Goal: Information Seeking & Learning: Learn about a topic

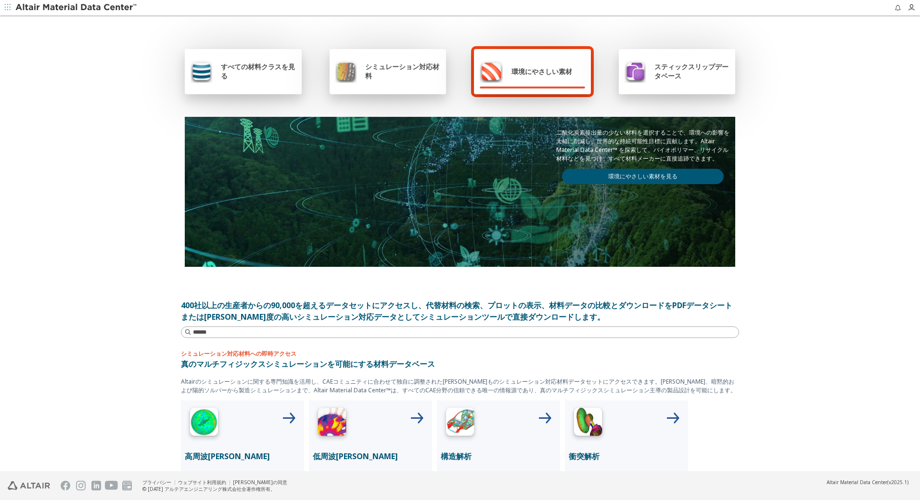
click at [243, 62] on span "すべての材料クラスを見る" at bounding box center [258, 71] width 75 height 18
click at [268, 82] on div "すべての材料クラスを見る" at bounding box center [243, 71] width 105 height 23
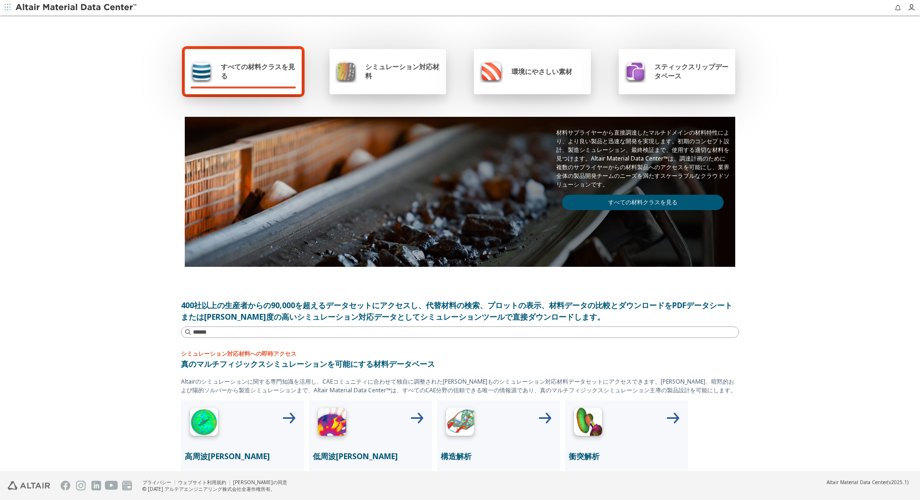
click at [663, 205] on link "すべての材料クラスを見る" at bounding box center [643, 202] width 162 height 15
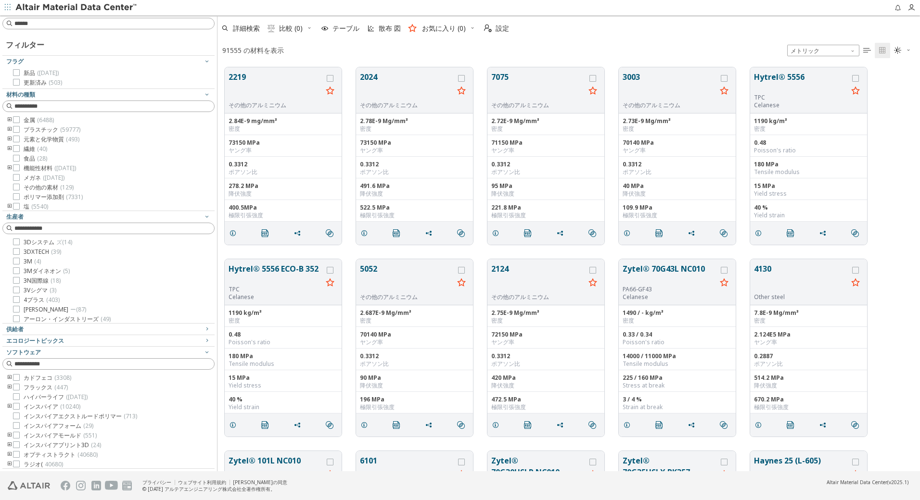
scroll to position [404, 695]
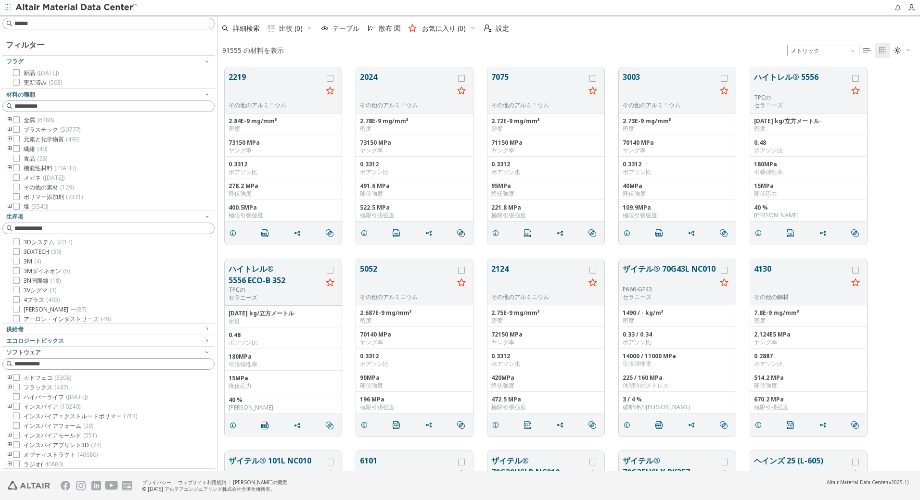
click at [10, 120] on icon "トゥーグルグループ" at bounding box center [9, 120] width 7 height 8
click at [25, 130] on icon "トゥーグルグループ" at bounding box center [24, 130] width 7 height 8
click at [50, 143] on label "6xxx ( 103 )" at bounding box center [61, 140] width 38 height 8
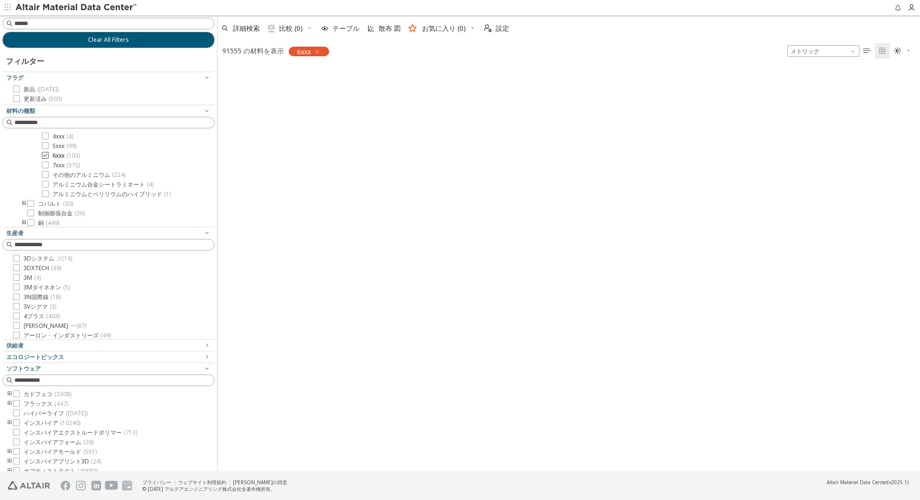
scroll to position [403, 695]
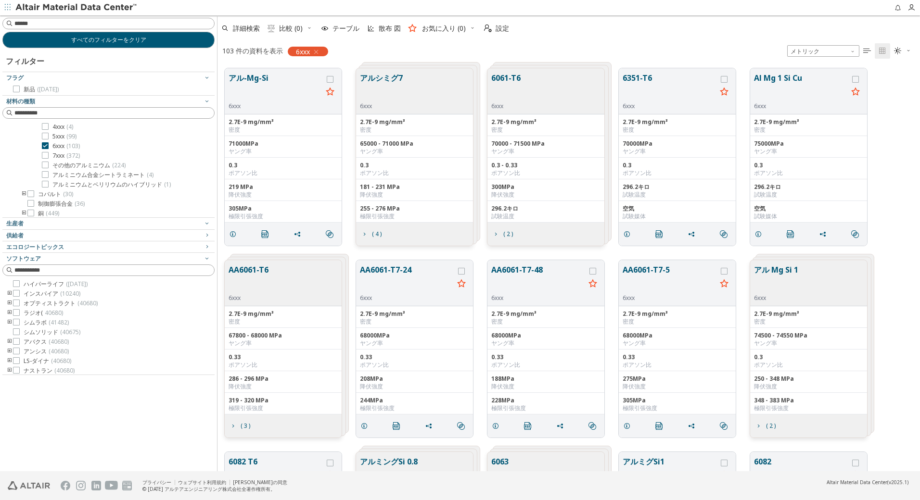
click at [293, 285] on div "AA6061-T6 6xxx" at bounding box center [283, 283] width 117 height 46
click at [258, 272] on button "AA6061-T6" at bounding box center [249, 279] width 40 height 30
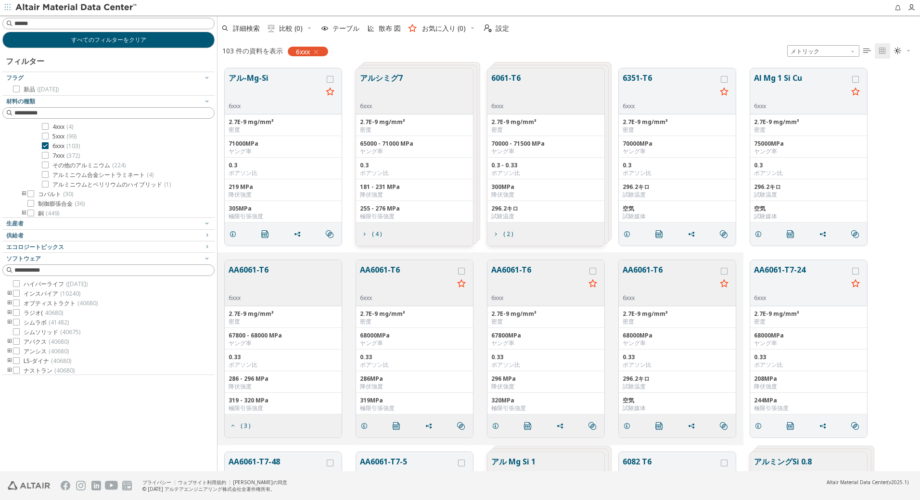
click at [512, 271] on button "AA6061-T6" at bounding box center [538, 279] width 94 height 30
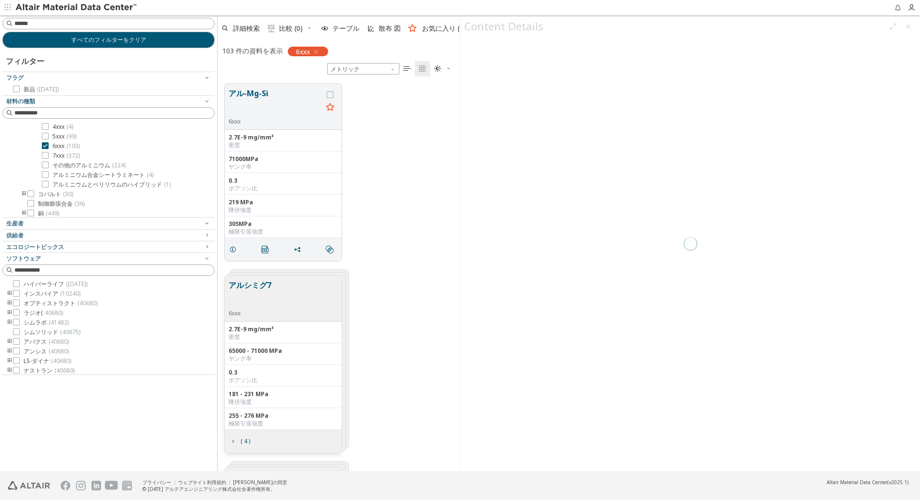
scroll to position [388, 235]
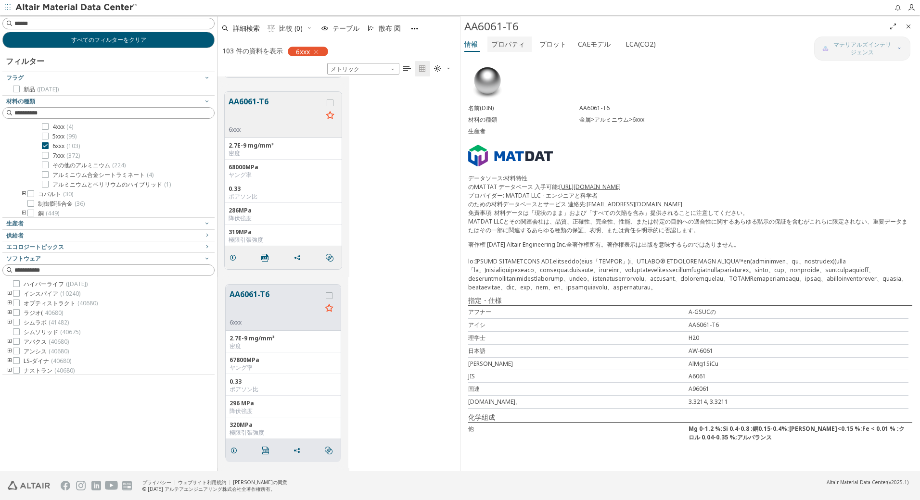
click at [512, 45] on font "プロパティ" at bounding box center [508, 43] width 34 height 9
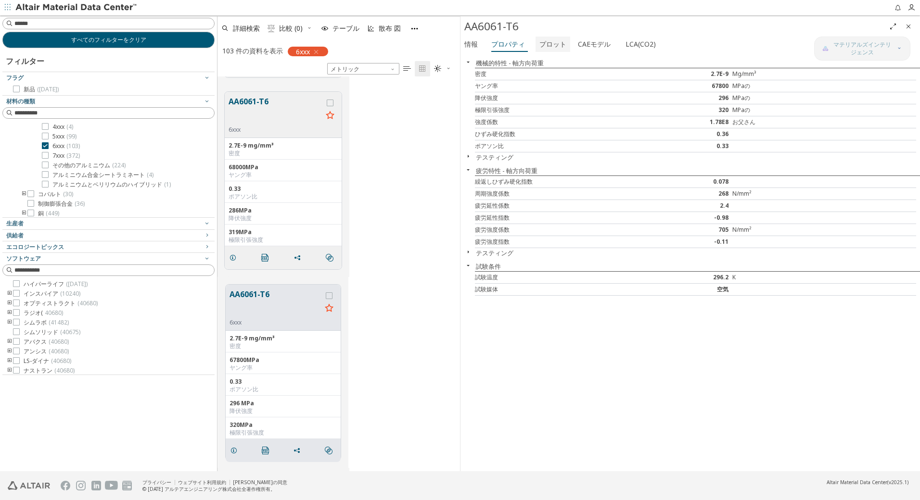
click at [555, 43] on font "プロット" at bounding box center [552, 43] width 27 height 9
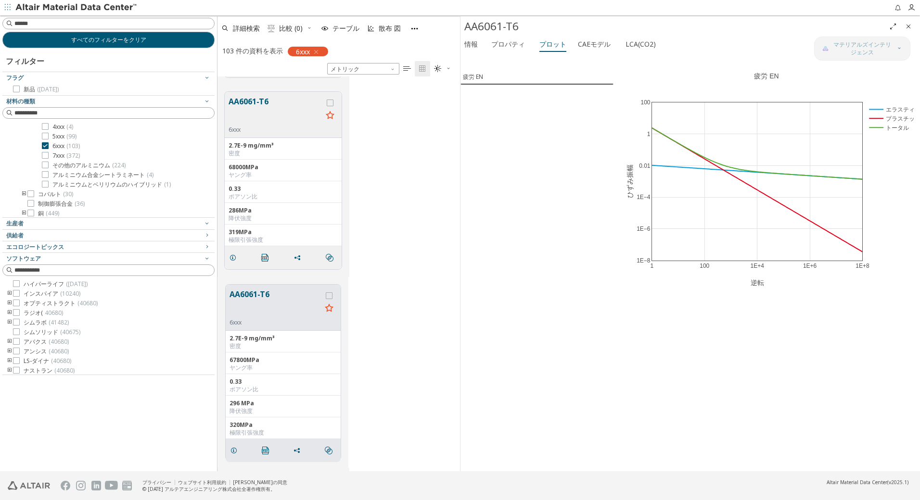
click at [280, 118] on button "AA6061-T6" at bounding box center [276, 111] width 94 height 30
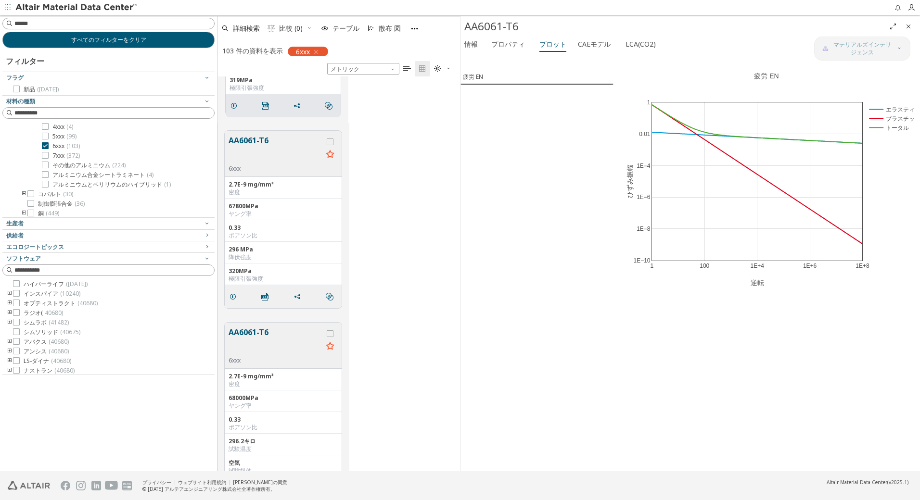
scroll to position [1304, 0]
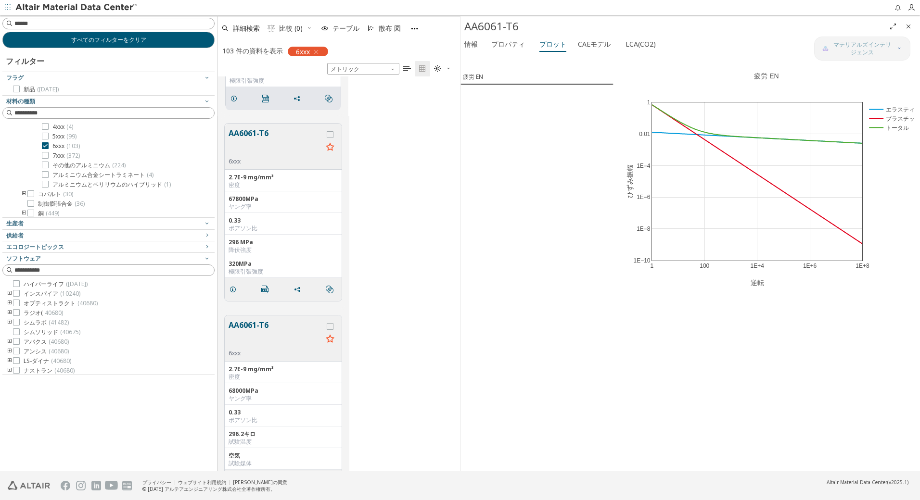
click at [275, 339] on button "AA6061-T6" at bounding box center [276, 335] width 94 height 30
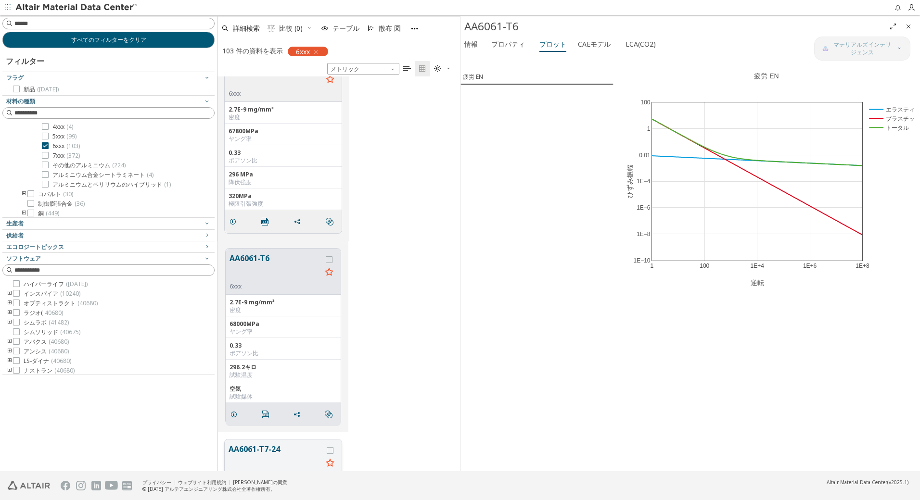
scroll to position [1368, 0]
click at [274, 273] on button "AA6061-T6" at bounding box center [276, 272] width 92 height 30
click at [506, 44] on font "プロパティ" at bounding box center [508, 43] width 34 height 9
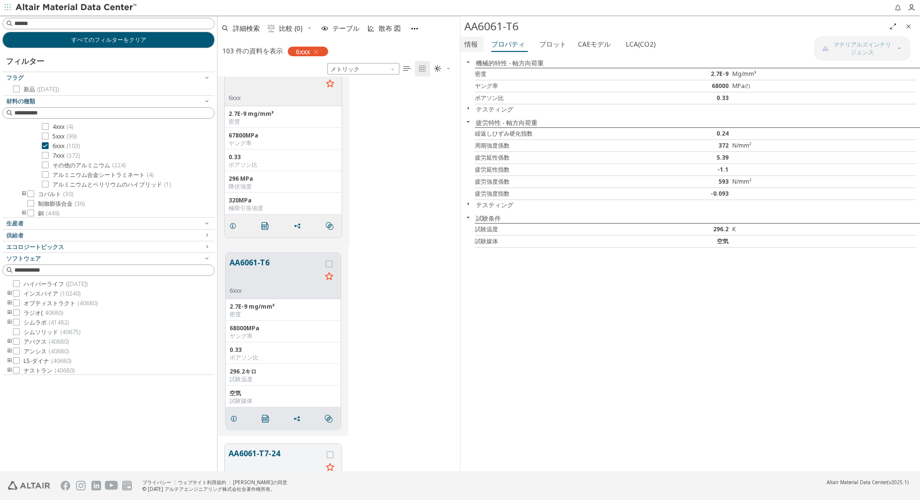
click at [468, 40] on font "情報" at bounding box center [470, 43] width 13 height 9
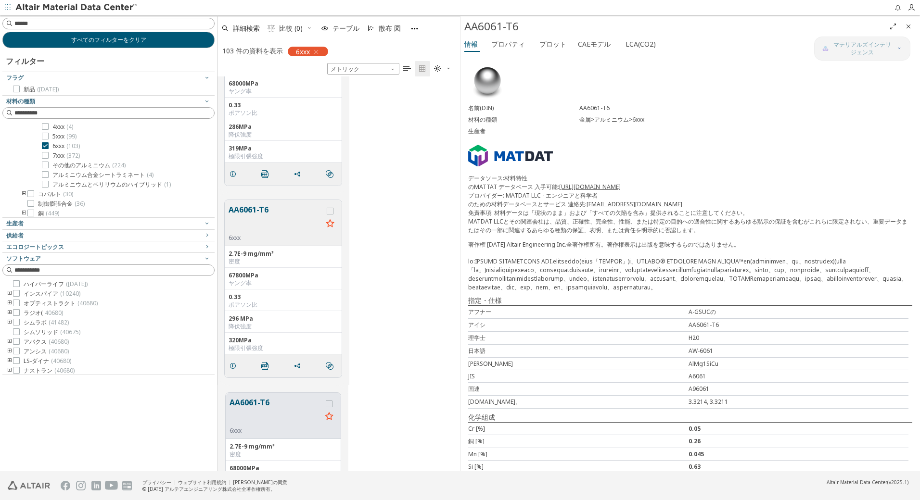
scroll to position [1223, 0]
click at [286, 229] on button "AA6061-T6" at bounding box center [276, 223] width 94 height 30
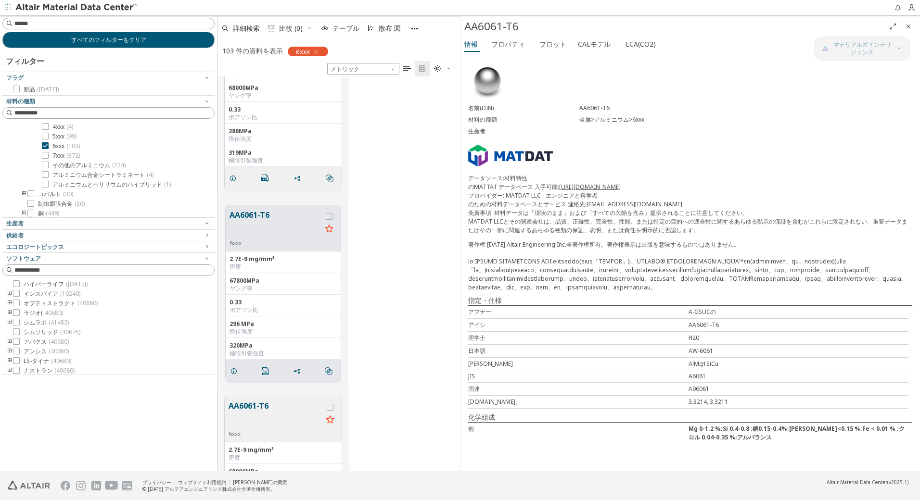
click at [269, 425] on button "AA6061-T6" at bounding box center [276, 415] width 94 height 30
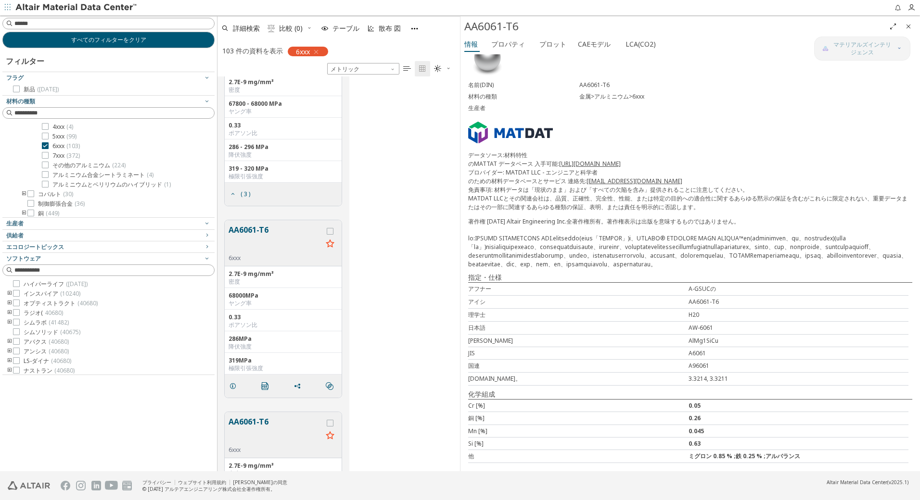
scroll to position [998, 0]
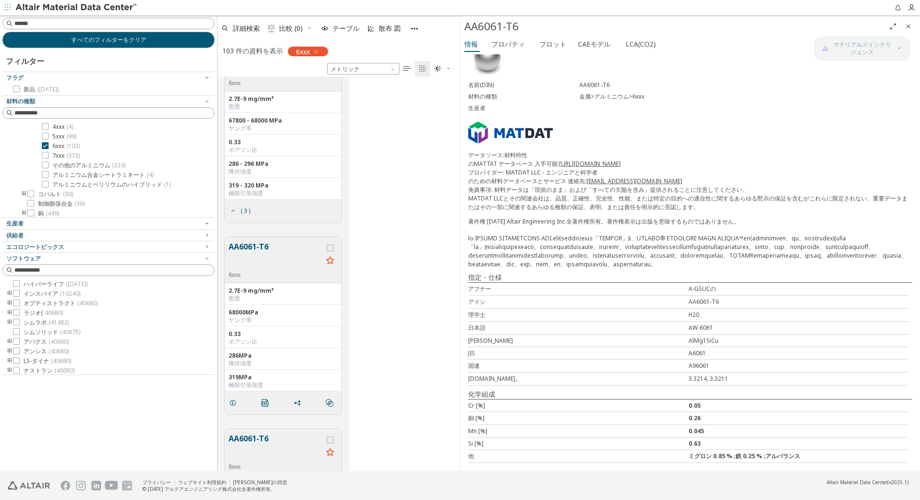
click at [279, 267] on button "AA6061-T6" at bounding box center [276, 256] width 94 height 30
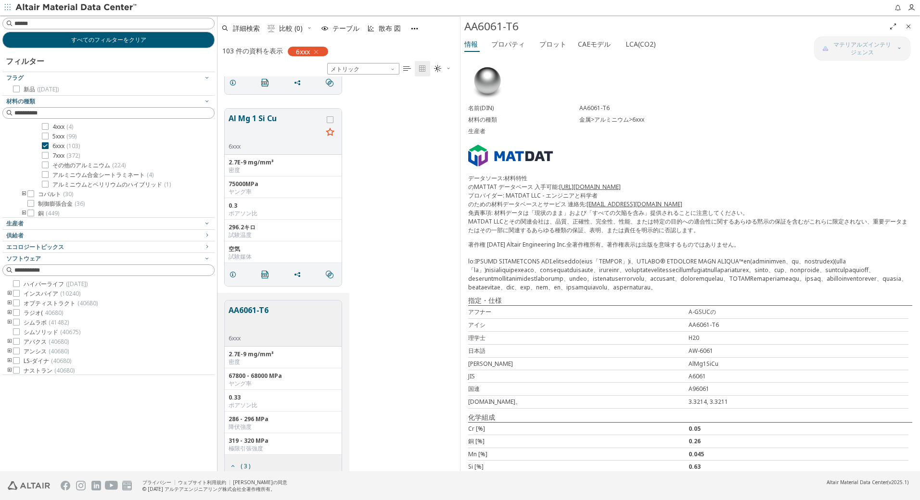
scroll to position [774, 0]
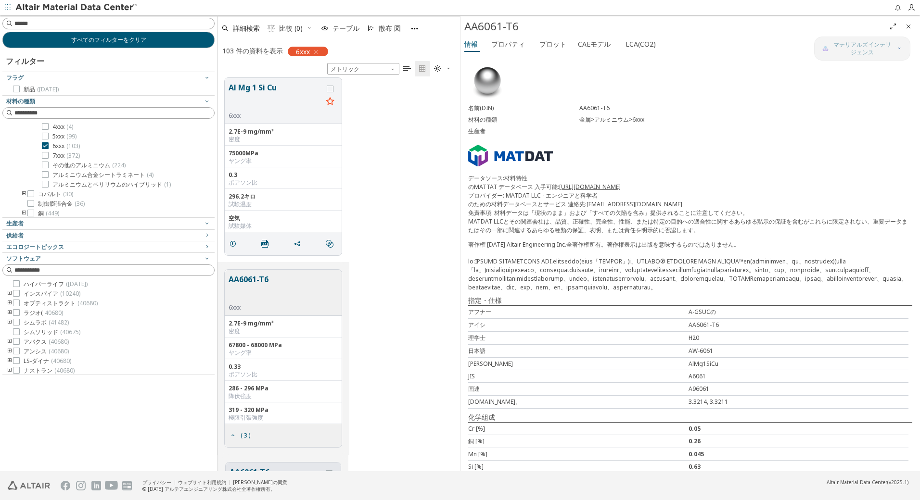
click at [281, 294] on div "AA6061-T6 6xxx" at bounding box center [283, 293] width 117 height 46
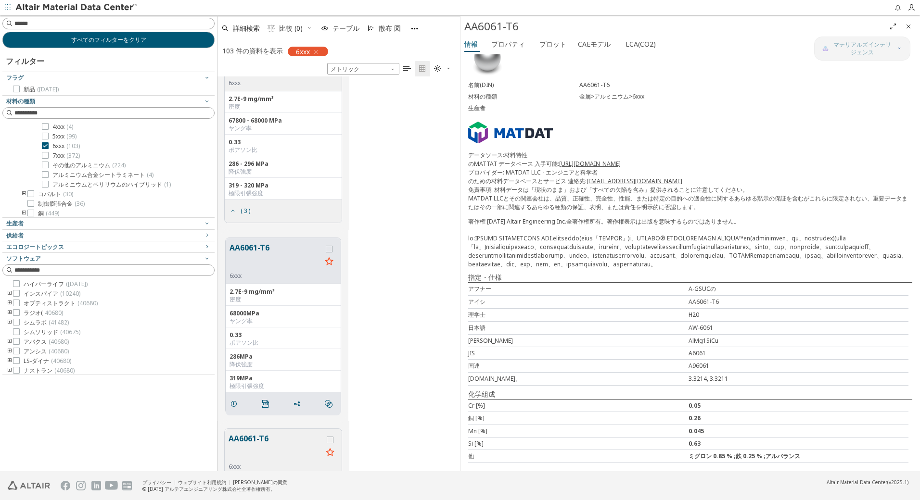
scroll to position [40, 0]
click at [507, 44] on font "プロパティ" at bounding box center [508, 43] width 34 height 9
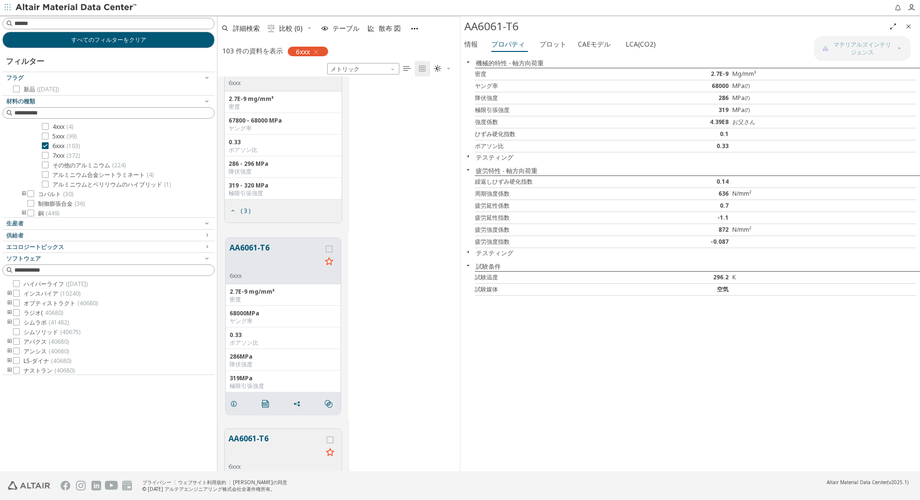
click at [470, 254] on icon "button" at bounding box center [468, 252] width 8 height 8
click at [468, 154] on icon "button" at bounding box center [468, 157] width 8 height 8
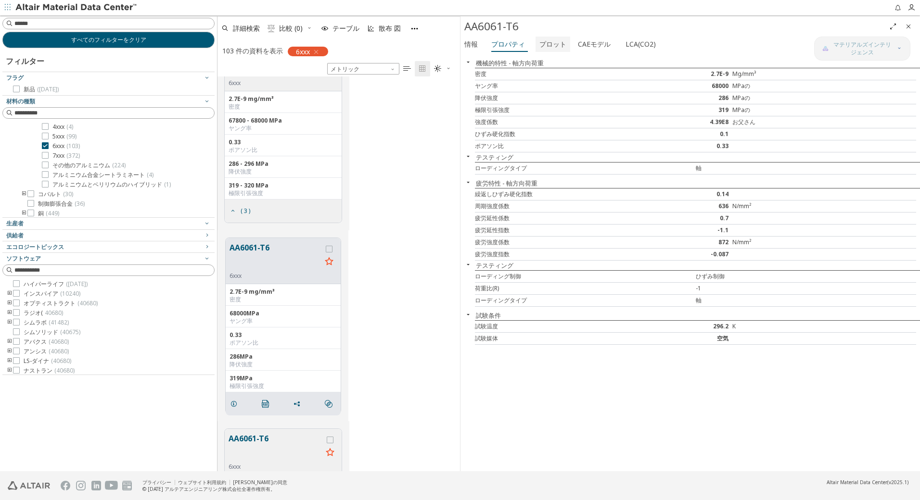
click at [549, 47] on font "プロット" at bounding box center [552, 43] width 27 height 9
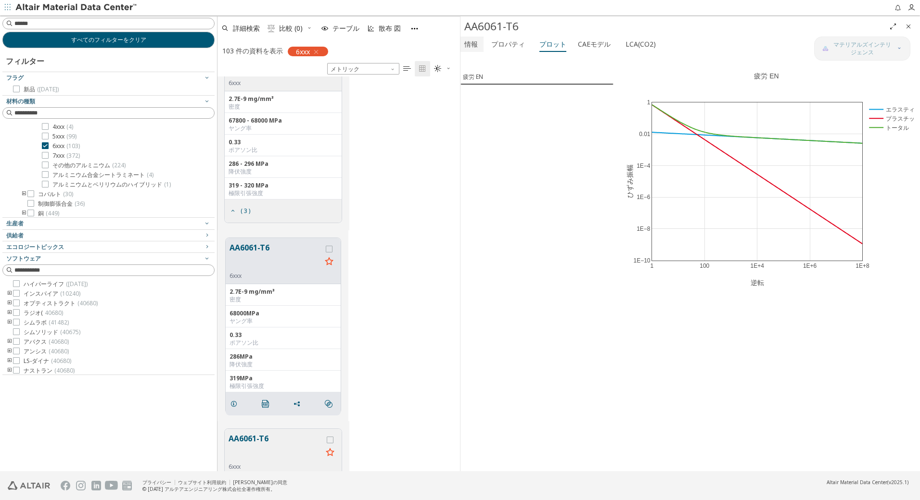
click at [479, 41] on button "情報" at bounding box center [471, 44] width 23 height 15
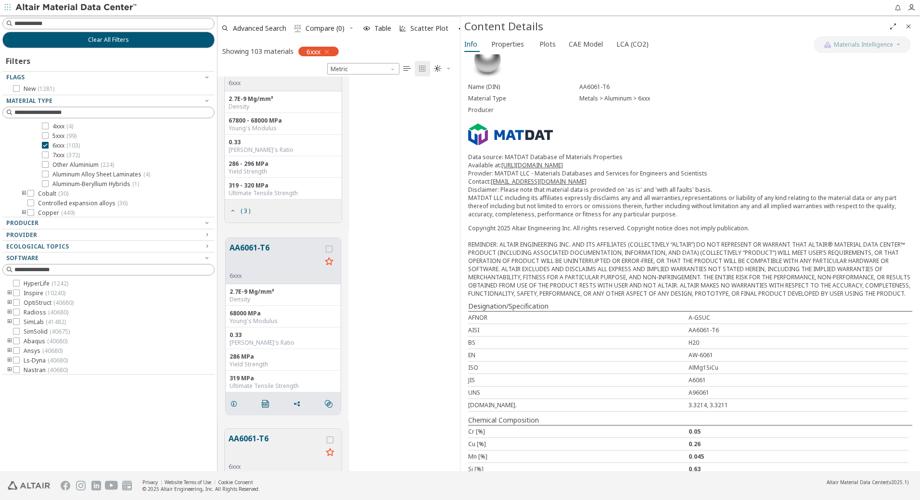
scroll to position [54, 0]
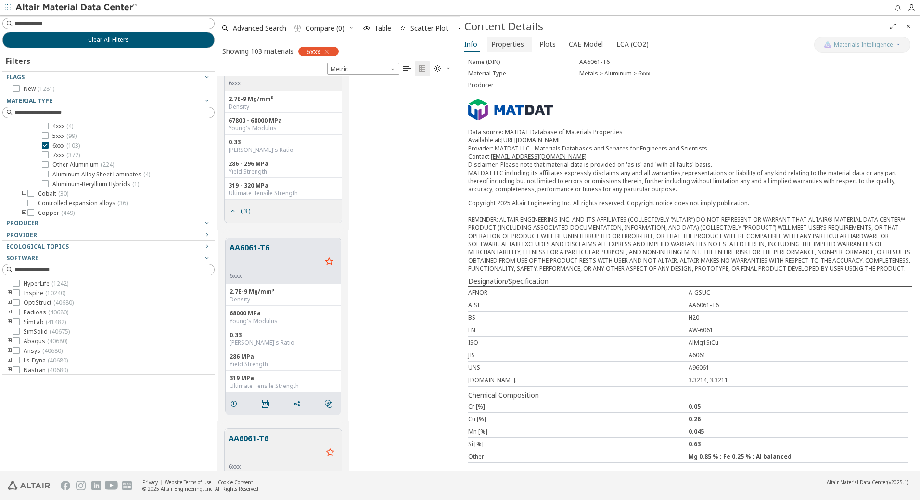
click at [517, 38] on span "Properties" at bounding box center [507, 44] width 33 height 15
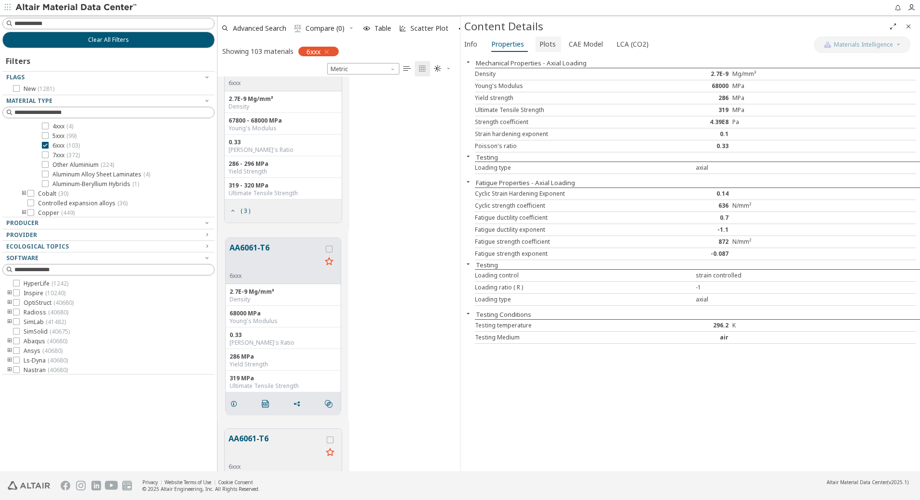
click at [539, 46] on font "Plots" at bounding box center [547, 43] width 16 height 9
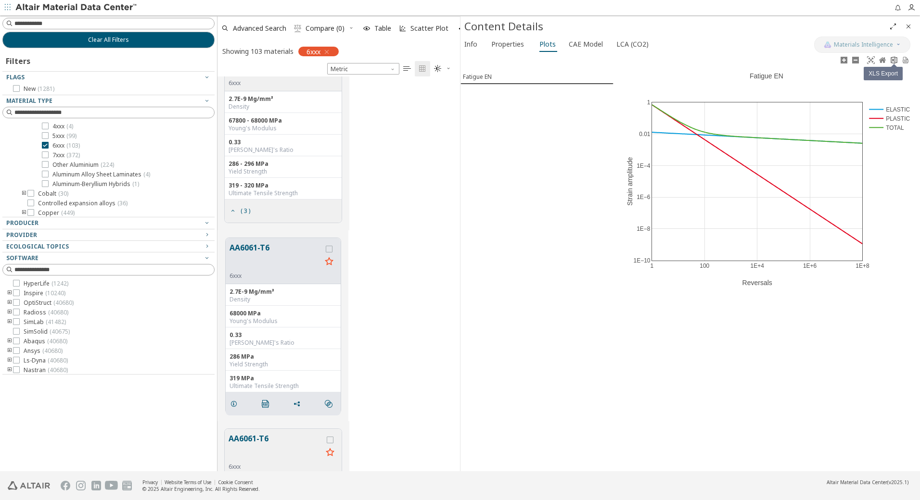
click at [891, 59] on icon at bounding box center [894, 60] width 8 height 8
click at [536, 223] on div "Fatigue EN" at bounding box center [536, 262] width 153 height 417
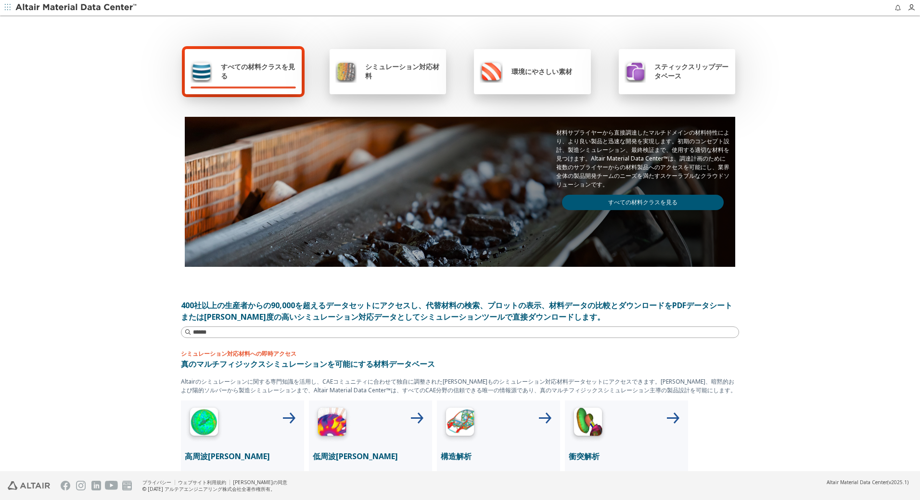
click at [621, 205] on link "すべての材料クラスを見る" at bounding box center [643, 202] width 162 height 15
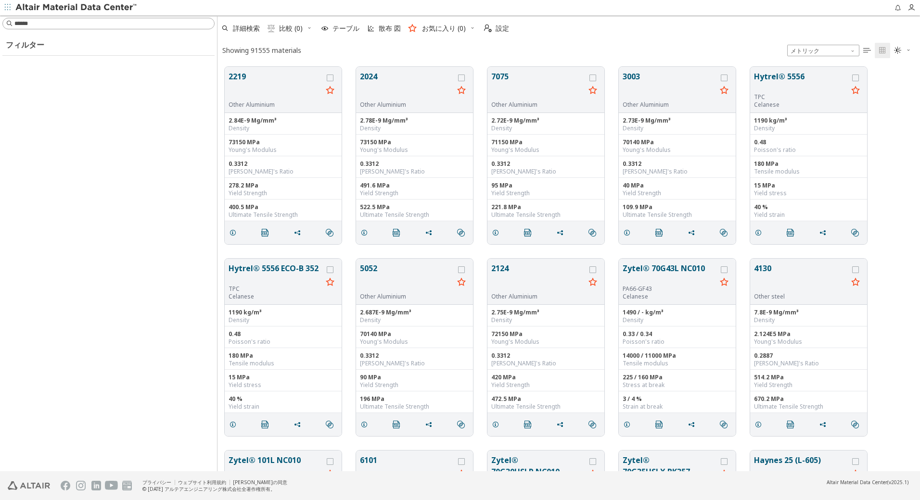
scroll to position [8, 8]
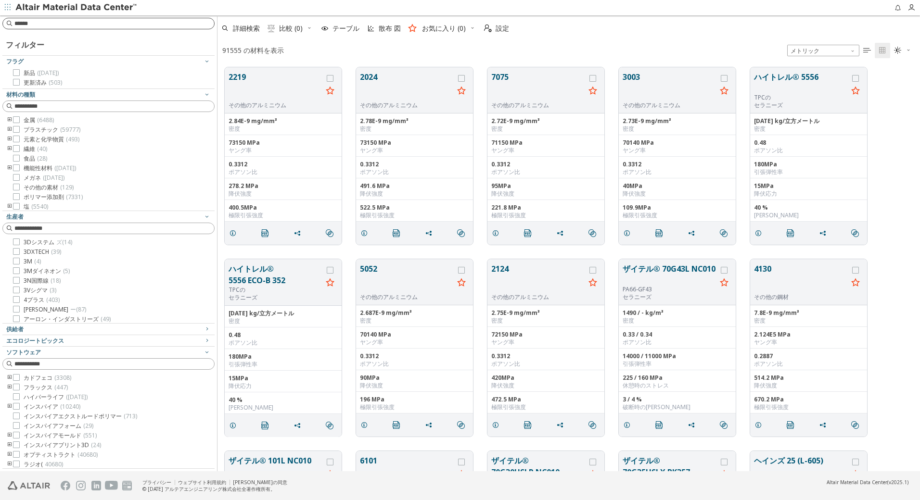
click at [89, 24] on input at bounding box center [114, 24] width 200 height 10
type input "******"
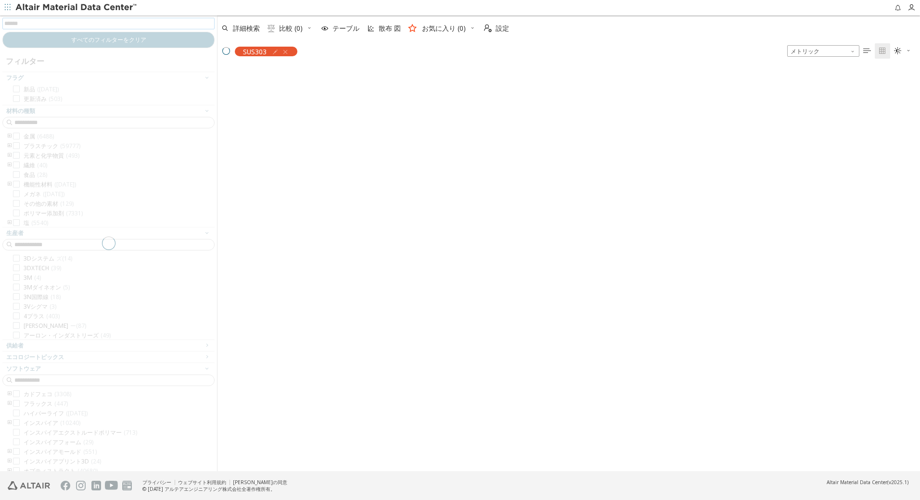
scroll to position [403, 695]
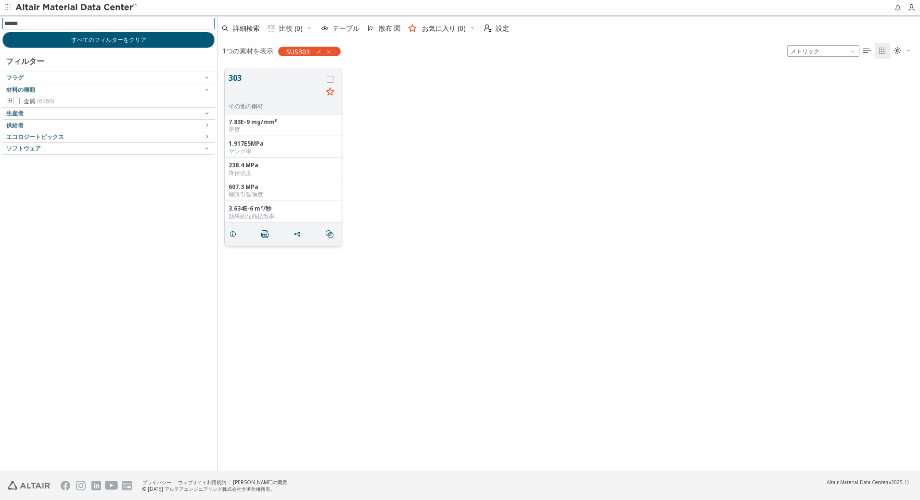
click at [242, 73] on button "303" at bounding box center [276, 87] width 94 height 30
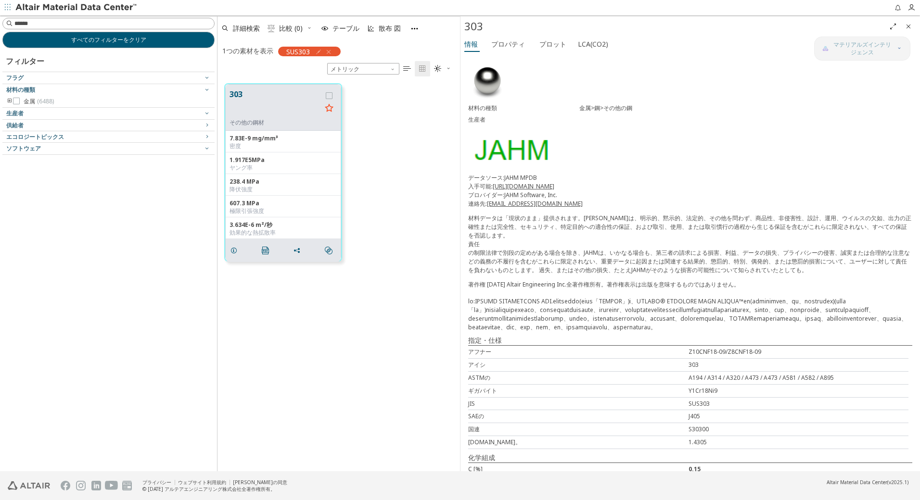
click at [800, 116] on div at bounding box center [745, 120] width 333 height 8
click at [782, 131] on div "材料の種類 金属>鋼>その他の鋼 生産者 データソース:JAHM MPDB 入手可能: [URL][DOMAIN_NAME] プロバイダー:JAHM Soft…" at bounding box center [690, 294] width 460 height 480
click at [513, 42] on font "プロパティ" at bounding box center [508, 43] width 34 height 9
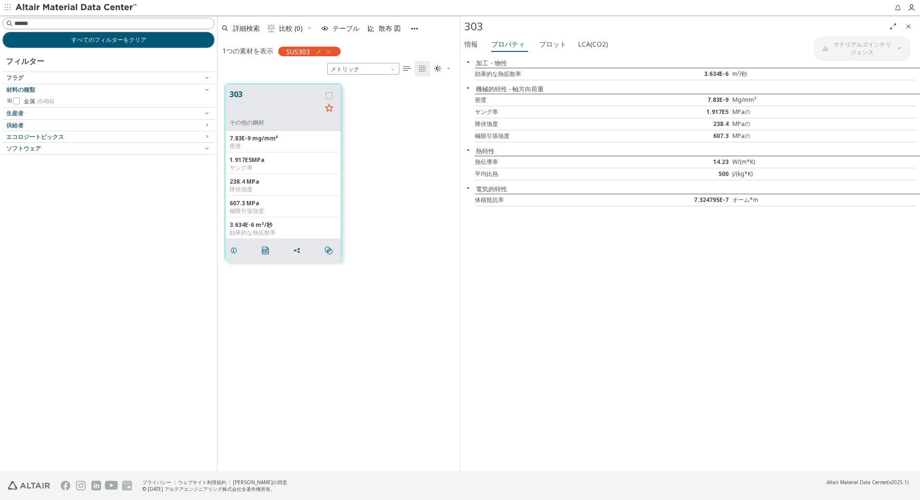
click at [468, 64] on icon "button" at bounding box center [468, 62] width 8 height 8
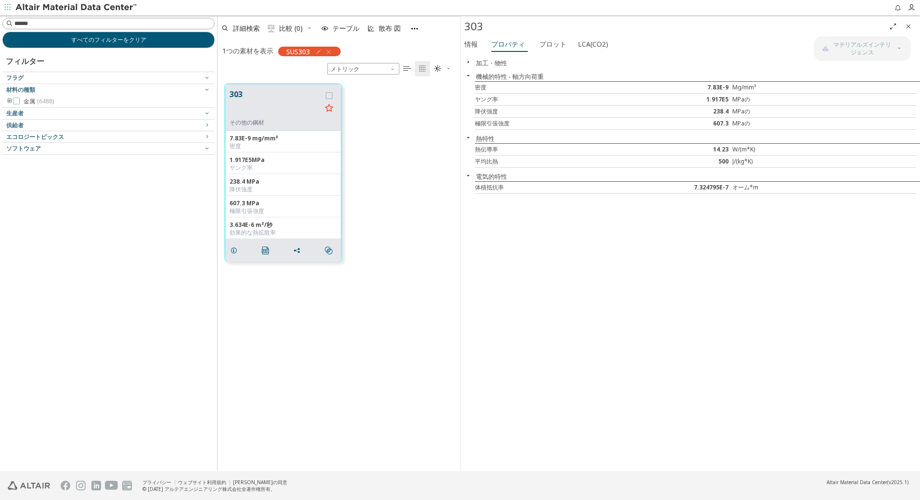
click at [469, 62] on icon "button" at bounding box center [468, 62] width 8 height 8
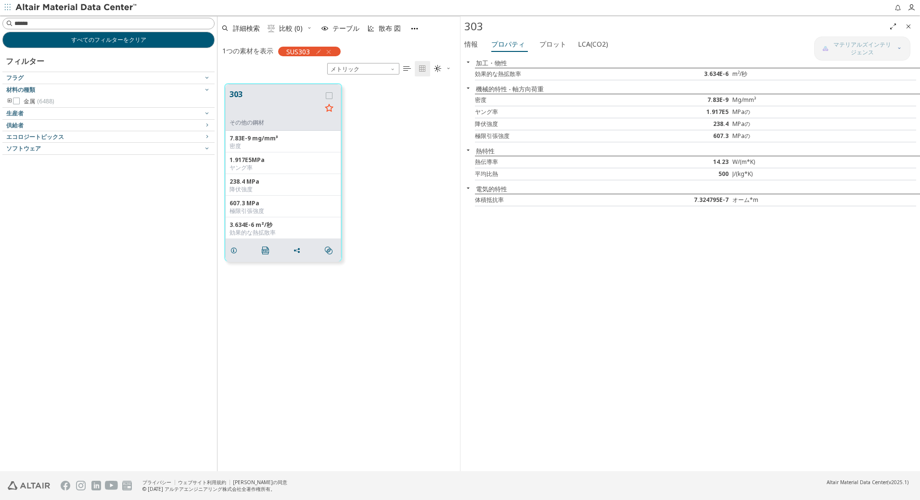
click at [917, 42] on div "情報 プロパティ プロット LCA(CO2) 加工・物性 効果的な熱拡散率 3.634E-6 m²/秒 機械的特性 - 軸方向荷重 密度 7.83E-9 Mg…" at bounding box center [690, 254] width 460 height 435
click at [675, 40] on div "情報 プロパティ プロット LCA(CO2)" at bounding box center [637, 46] width 354 height 18
click at [547, 46] on font "プロット" at bounding box center [552, 43] width 27 height 9
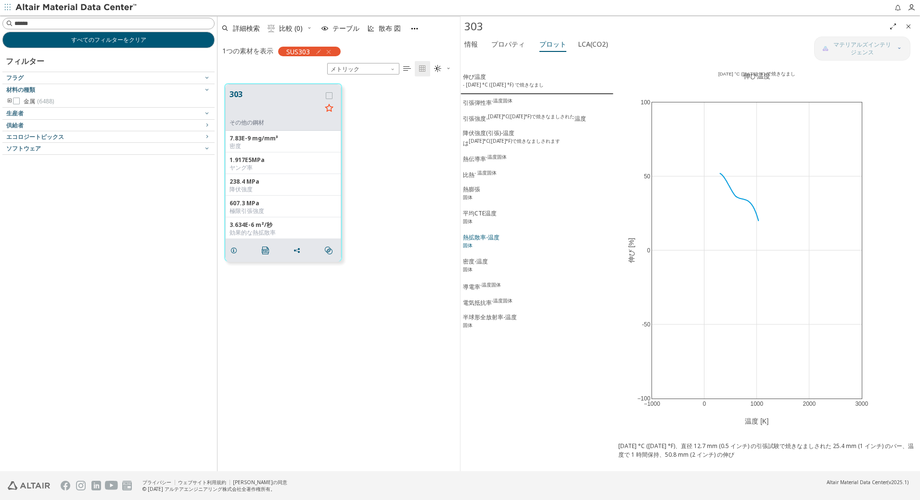
click at [567, 233] on button "熱拡散率-温度 固体" at bounding box center [536, 242] width 153 height 24
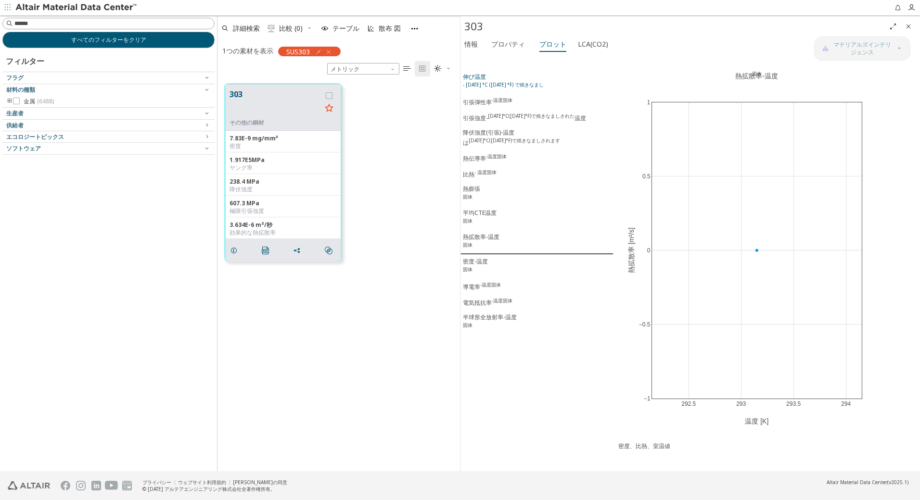
click at [482, 75] on div "伸び温度 - [DATE] °C ([DATE] °F) で焼きなまし" at bounding box center [503, 82] width 81 height 18
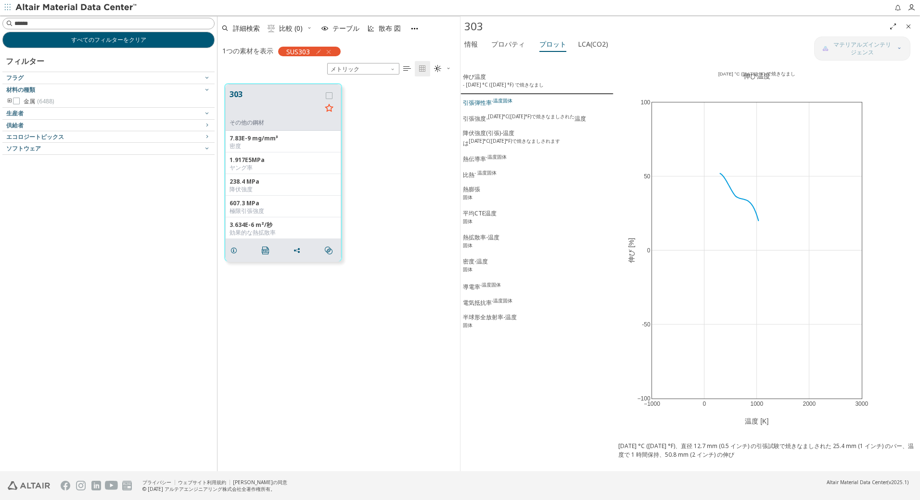
click at [476, 104] on div "引張弾性率 -温度固体" at bounding box center [488, 102] width 50 height 10
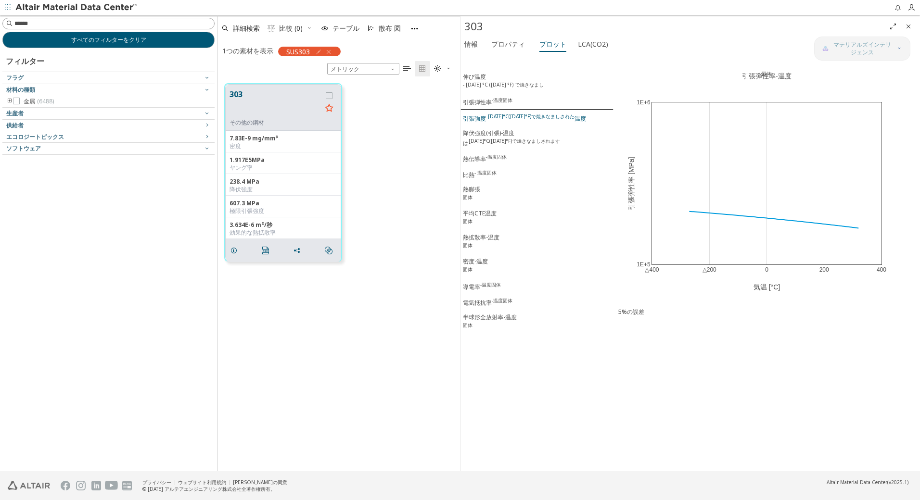
click at [482, 124] on button "引張強度- [DATE]°C([DATE]°F)で焼きなましされた 温度" at bounding box center [536, 118] width 153 height 16
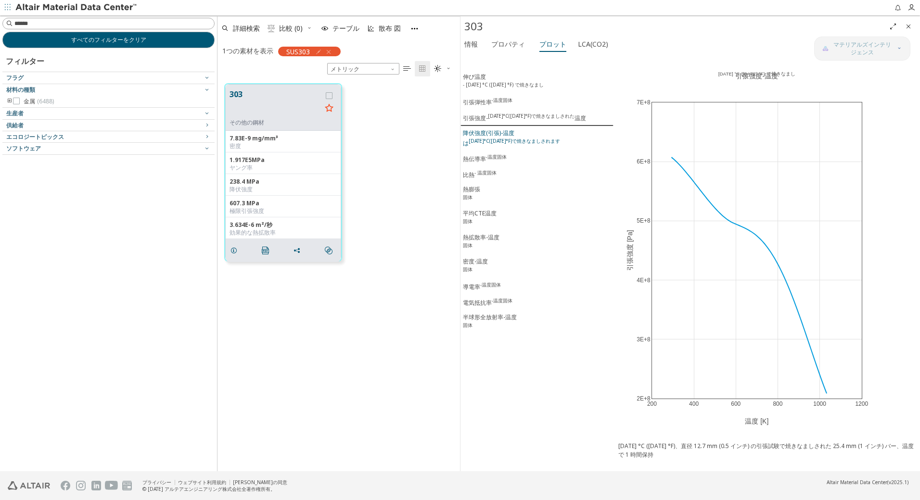
click at [484, 137] on div "降伏強度(引張)-温度 は [DATE]°C([DATE]°F)で焼きなましされます" at bounding box center [511, 138] width 97 height 19
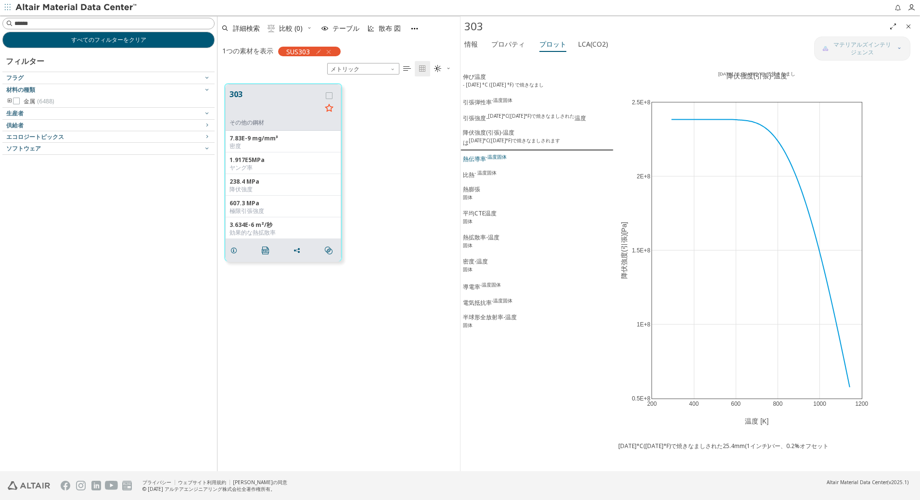
click at [477, 161] on div "熱伝導率 -温度固体" at bounding box center [485, 158] width 44 height 10
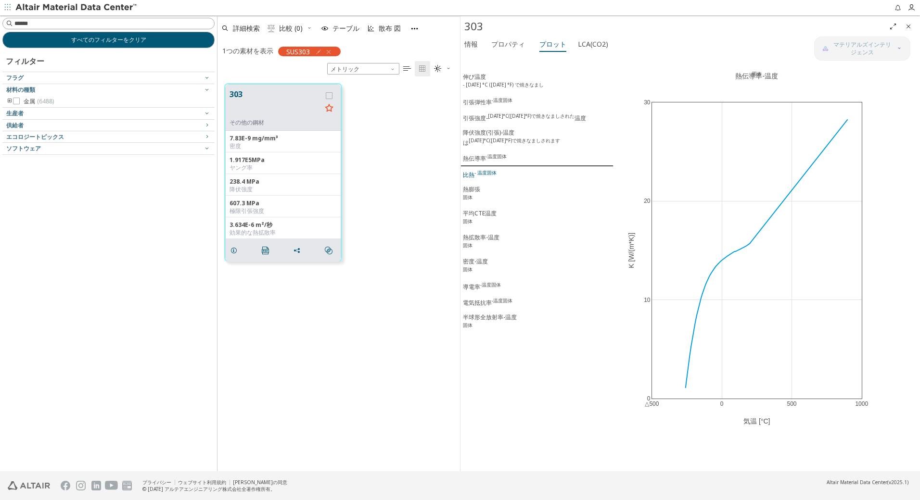
click at [476, 179] on div "比熱 - 温度固体" at bounding box center [480, 174] width 34 height 10
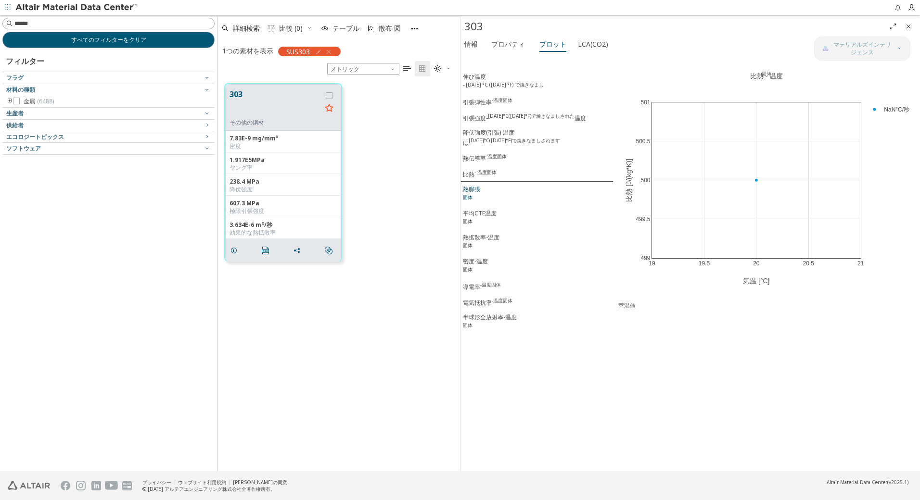
click at [472, 192] on div "熱膨張 固体" at bounding box center [471, 194] width 17 height 18
click at [476, 225] on div "平均CTE温度 固体" at bounding box center [480, 218] width 34 height 18
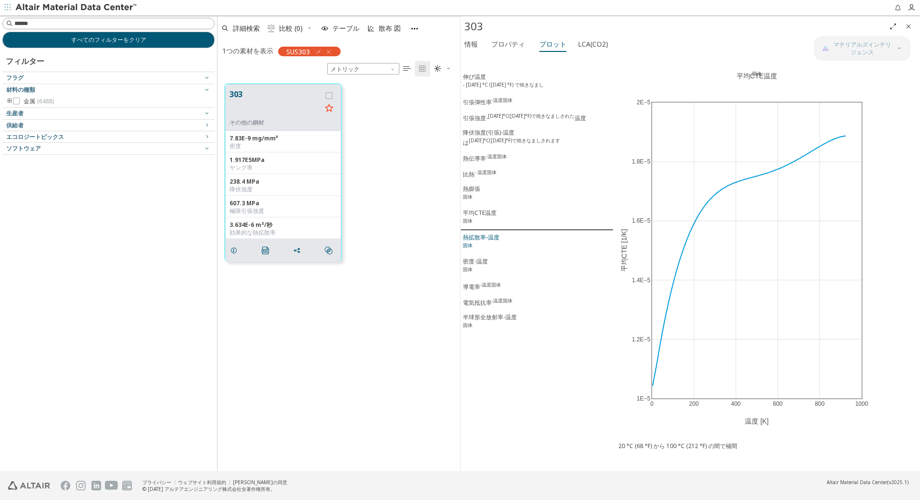
click at [477, 247] on div "熱拡散率-温度 固体" at bounding box center [481, 242] width 37 height 18
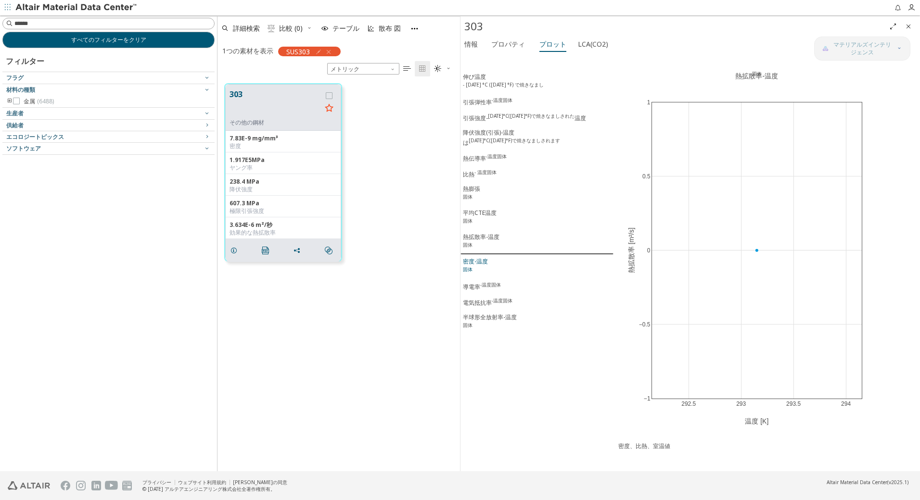
click at [477, 267] on div "密度-温度 固体" at bounding box center [475, 266] width 25 height 18
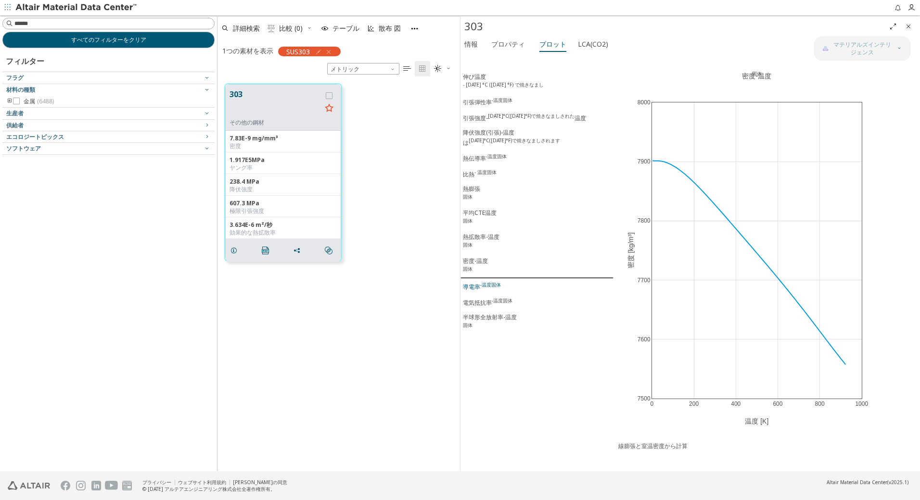
click at [480, 287] on sup "-温度固体" at bounding box center [490, 284] width 21 height 7
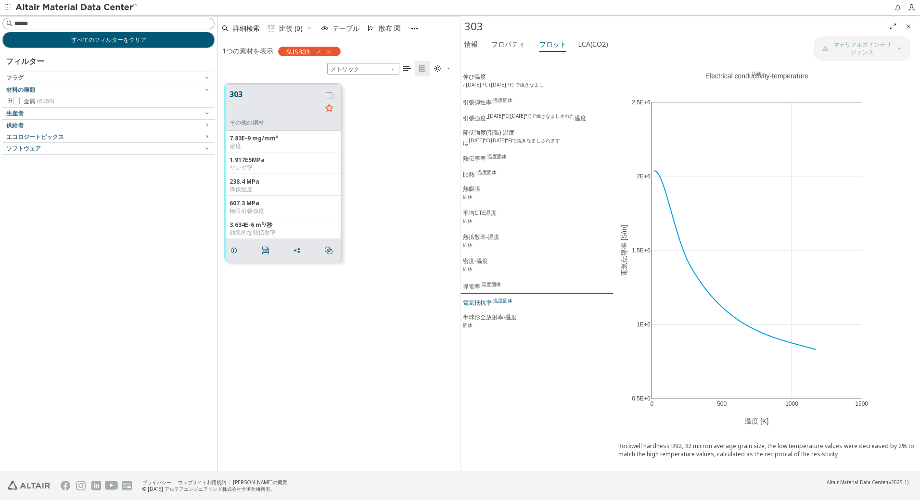
click at [483, 306] on div "電気抵抗率 -温度固体" at bounding box center [488, 302] width 50 height 10
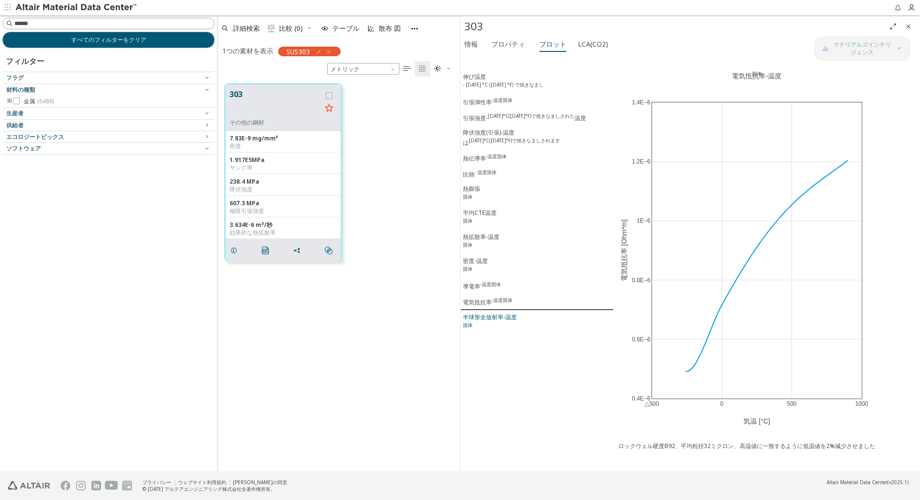
click at [485, 322] on div "半球形全放射率-温度 固体" at bounding box center [490, 322] width 54 height 18
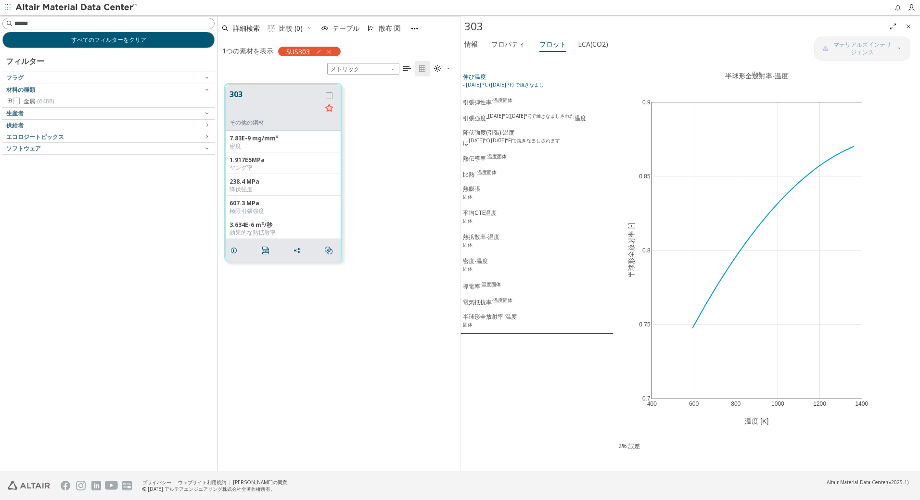
click at [474, 81] on div "伸び温度 - [DATE] °C ([DATE] °F) で焼きなまし" at bounding box center [503, 82] width 81 height 18
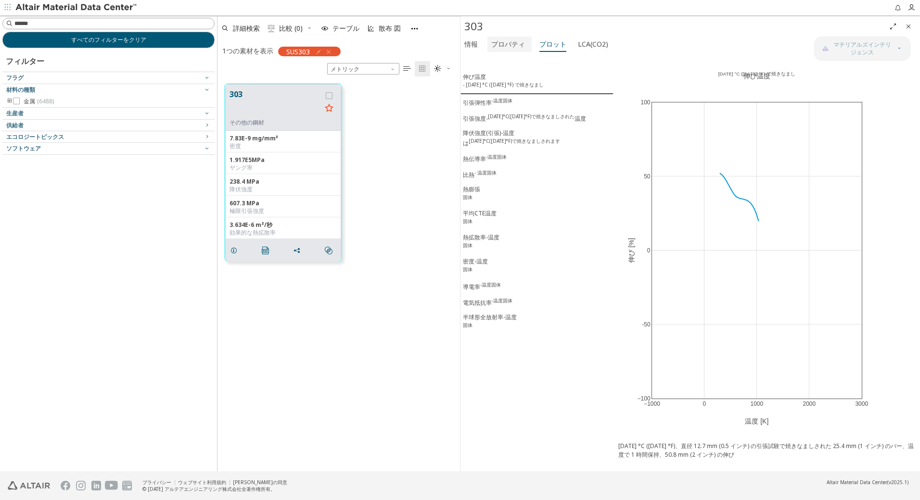
click at [508, 40] on font "プロパティ" at bounding box center [508, 43] width 34 height 9
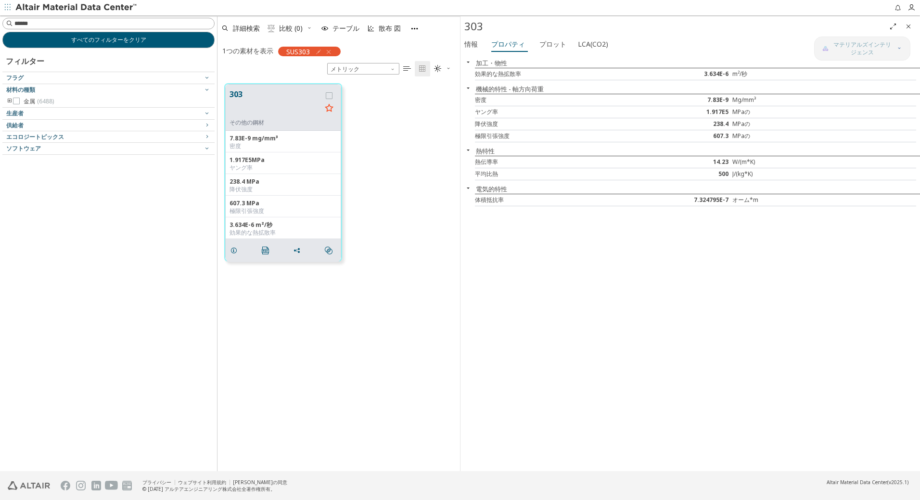
click at [897, 26] on span "フルスクリーン" at bounding box center [893, 26] width 12 height 15
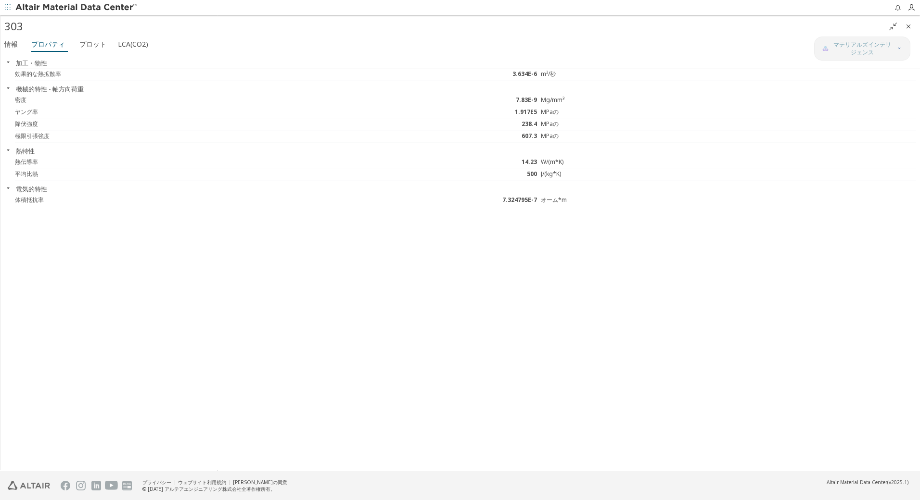
click at [897, 26] on span "" at bounding box center [893, 26] width 12 height 15
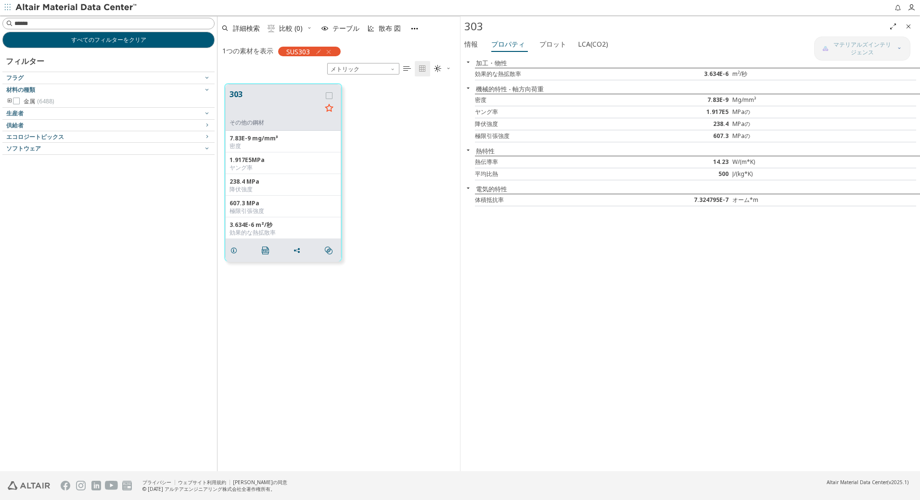
scroll to position [388, 235]
click at [540, 43] on font "プロット" at bounding box center [552, 43] width 27 height 9
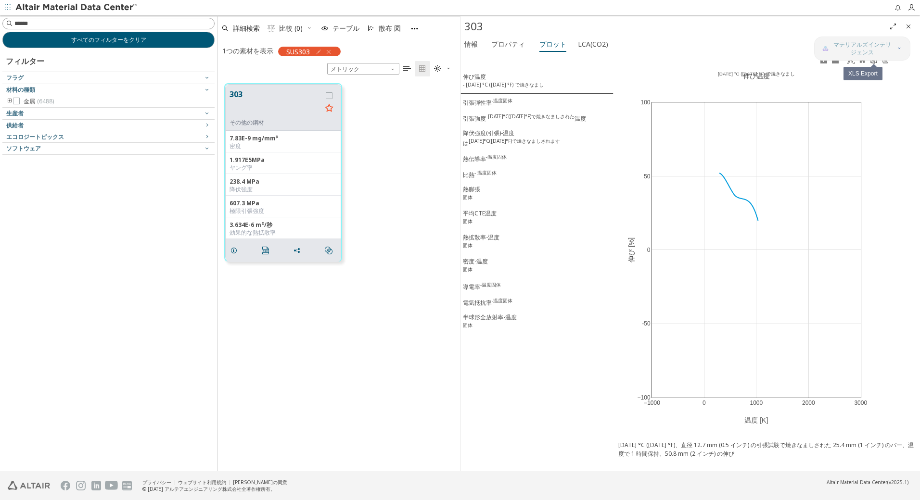
click at [875, 65] on link at bounding box center [874, 60] width 12 height 11
click at [488, 105] on div "引張弾性率 -温度固体" at bounding box center [488, 102] width 50 height 10
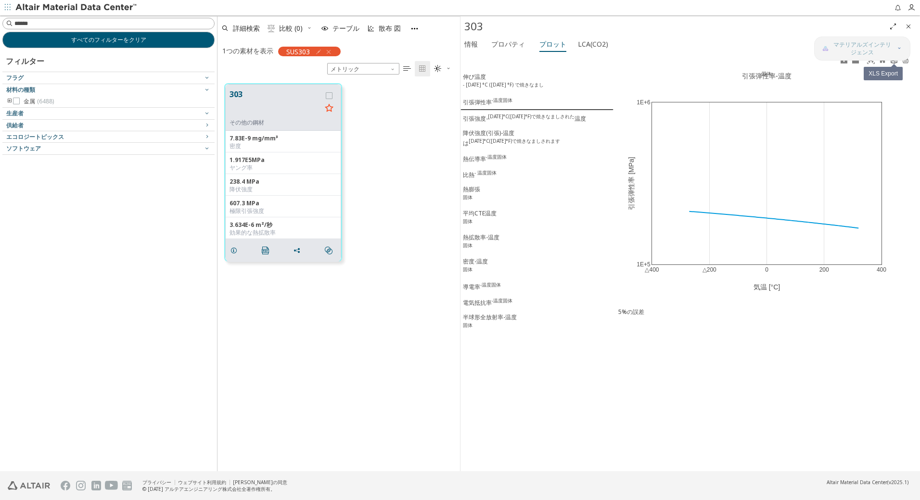
click at [890, 61] on icon at bounding box center [894, 60] width 8 height 8
click at [484, 123] on div "引張強度- [DATE]°C([DATE]°F)で焼きなましされた 温度" at bounding box center [524, 118] width 123 height 10
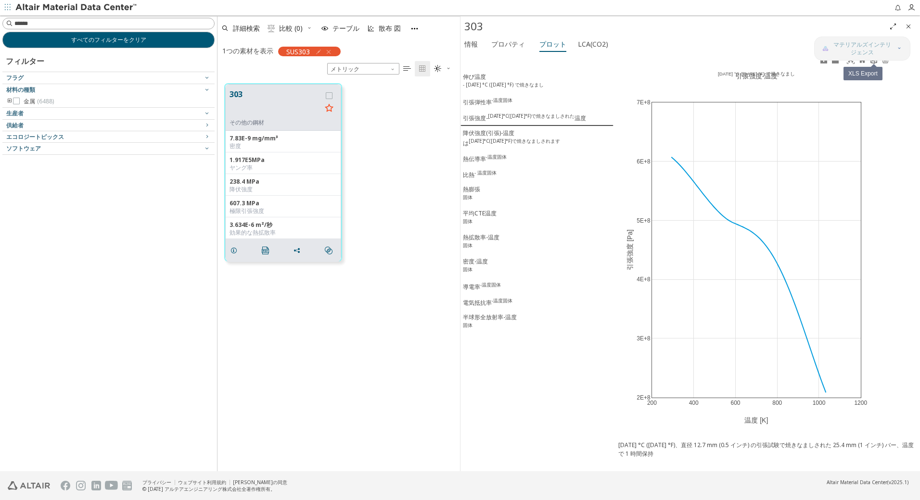
click at [876, 62] on icon at bounding box center [874, 60] width 8 height 8
click at [490, 140] on sup "[DATE]°C([DATE]°F)で焼きなましされます" at bounding box center [514, 141] width 91 height 7
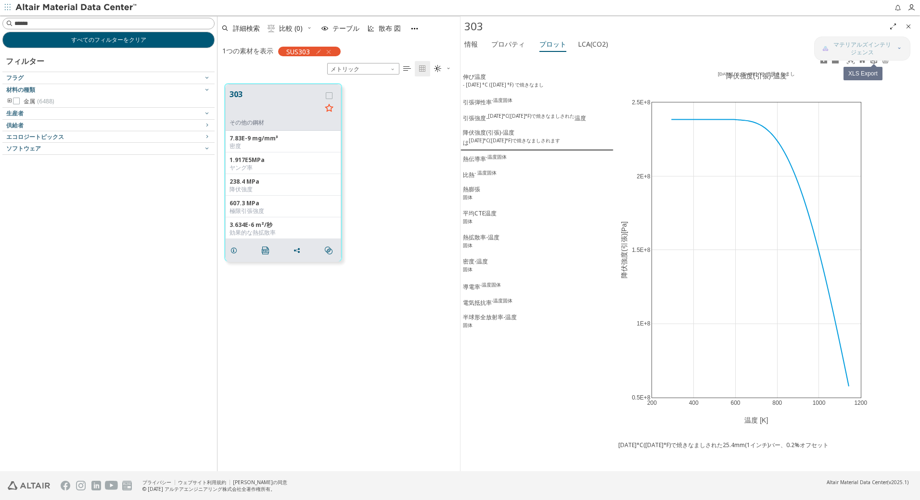
click at [874, 62] on icon at bounding box center [874, 60] width 8 height 8
click at [482, 162] on div "熱伝導率 -温度固体" at bounding box center [485, 158] width 44 height 10
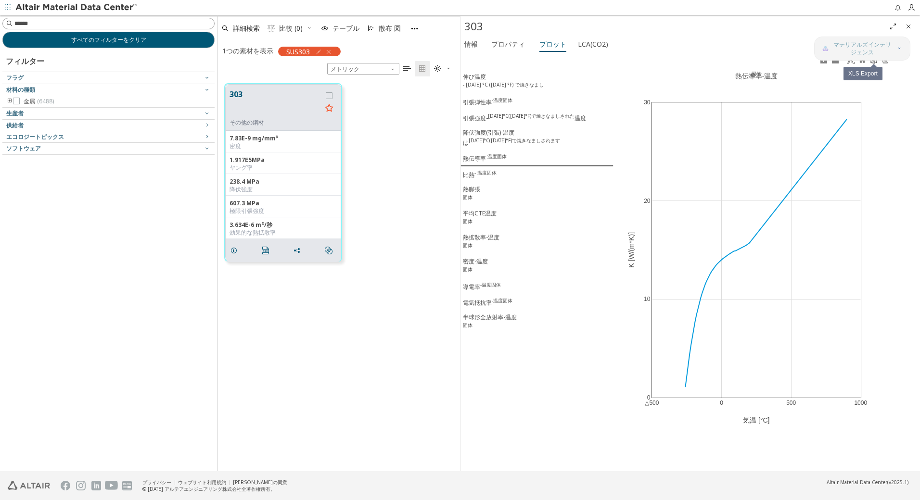
click at [871, 64] on icon at bounding box center [874, 60] width 8 height 8
click at [484, 176] on sup "- 温度固体" at bounding box center [485, 172] width 22 height 7
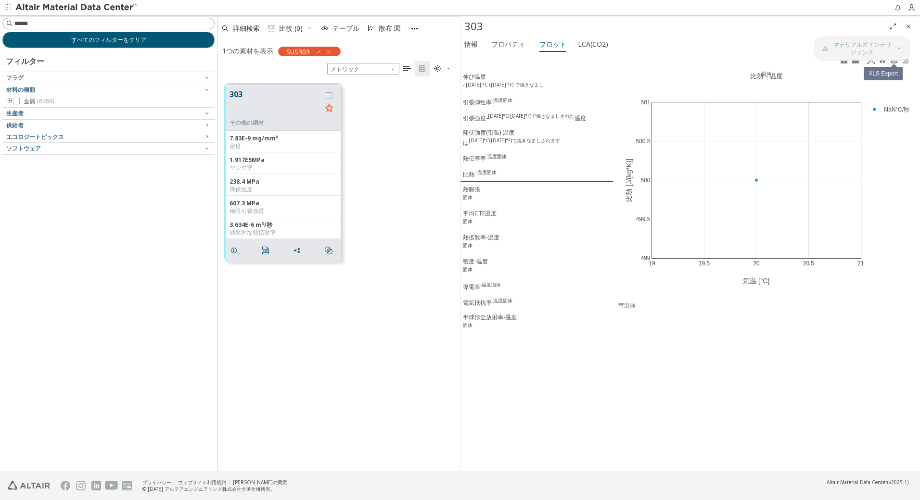
click at [891, 61] on icon at bounding box center [894, 59] width 6 height 7
click at [468, 192] on div "熱膨張 固体" at bounding box center [471, 194] width 17 height 18
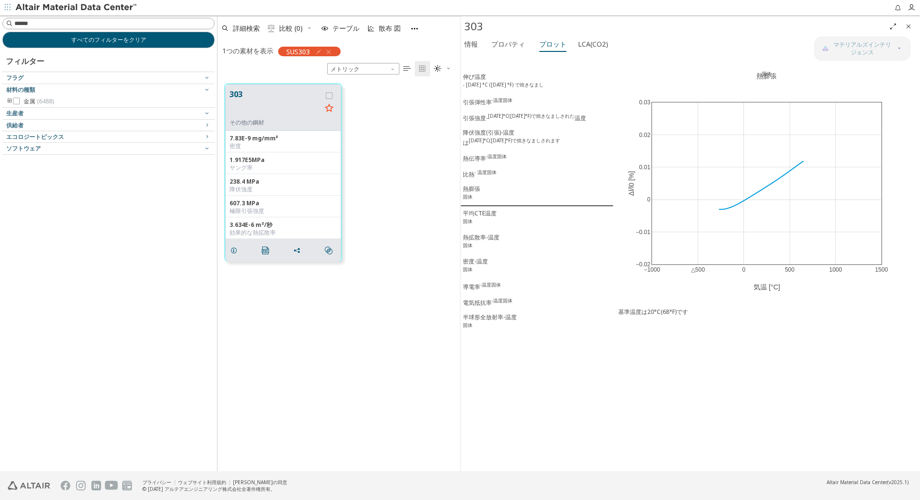
click at [894, 28] on icon "フルスクリーン" at bounding box center [893, 27] width 8 height 8
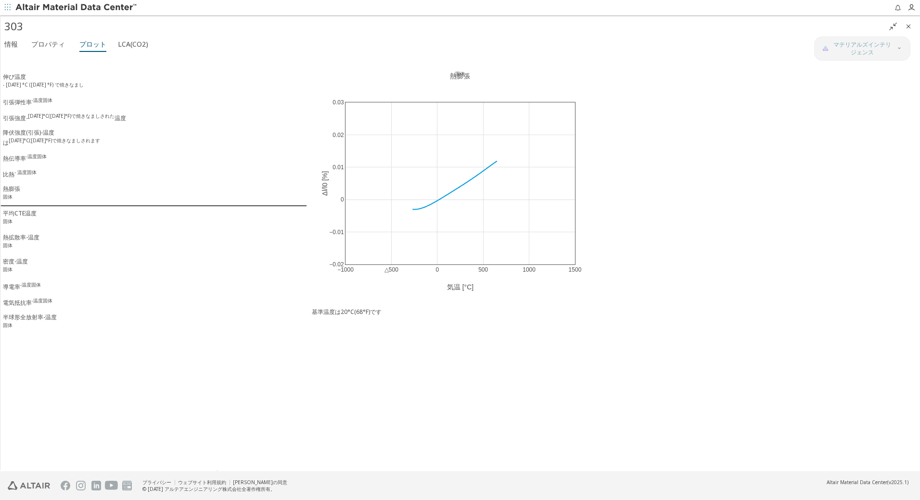
scroll to position [403, 695]
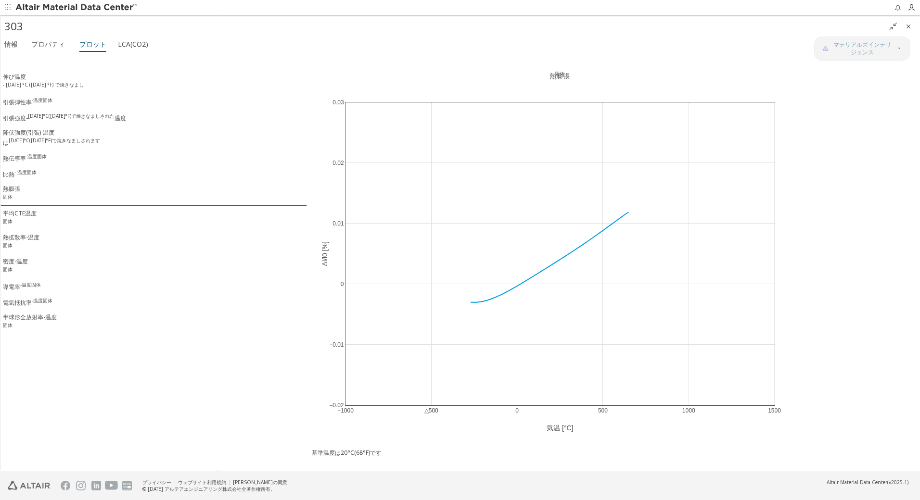
click at [890, 26] on icon "" at bounding box center [893, 27] width 8 height 8
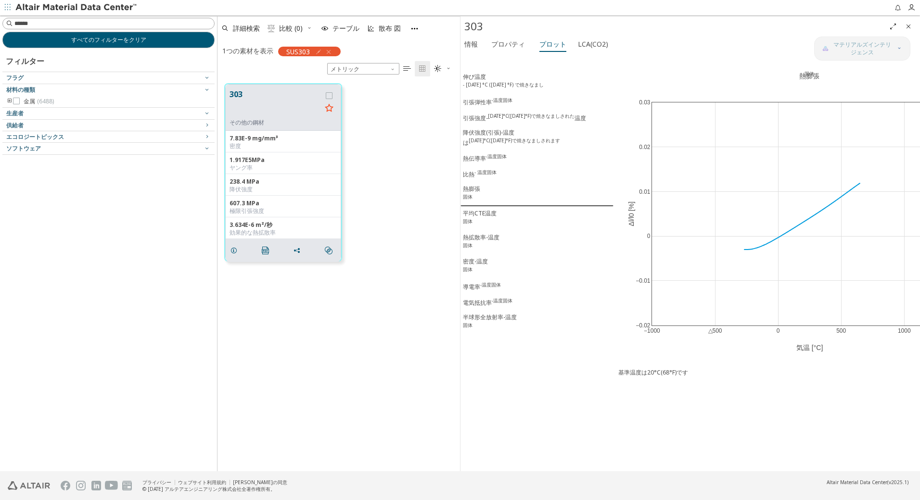
scroll to position [388, 235]
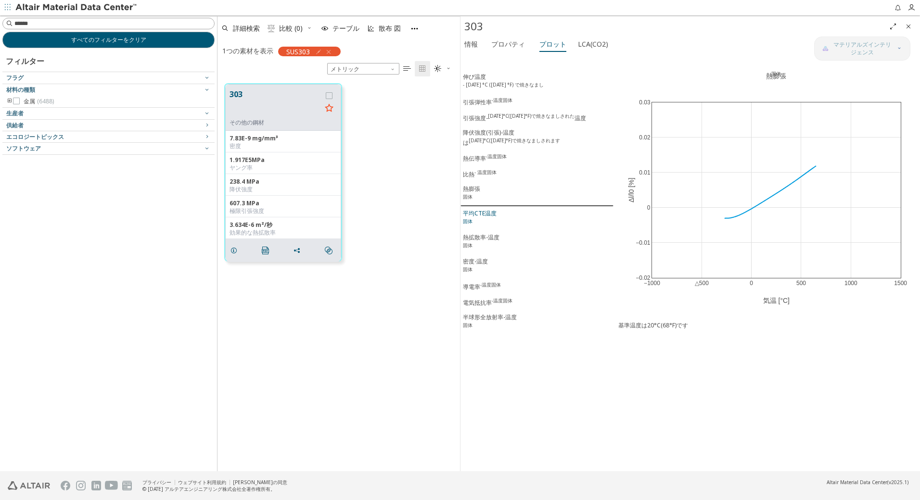
click at [485, 215] on div "平均CTE温度 固体" at bounding box center [480, 218] width 34 height 18
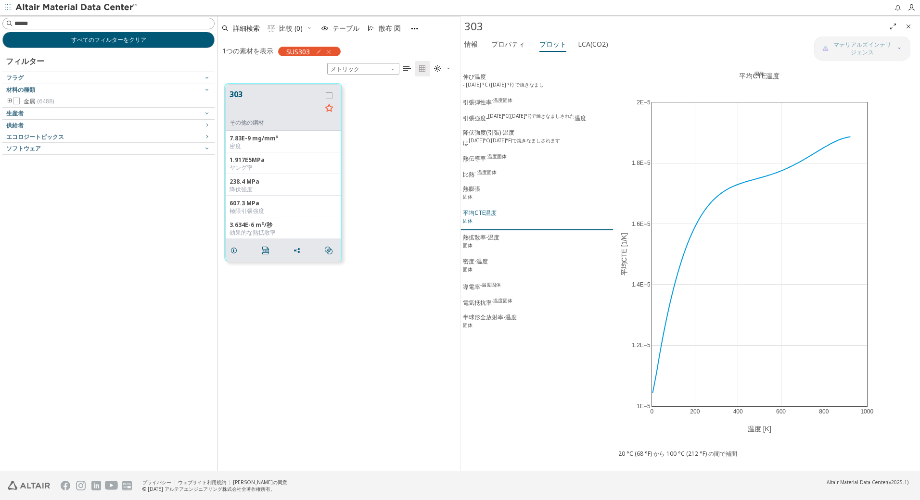
click at [488, 219] on div "平均CTE温度 固体" at bounding box center [480, 218] width 34 height 18
click at [880, 64] on icon at bounding box center [880, 60] width 8 height 8
click at [486, 244] on div "熱拡散率-温度 固体" at bounding box center [481, 242] width 37 height 18
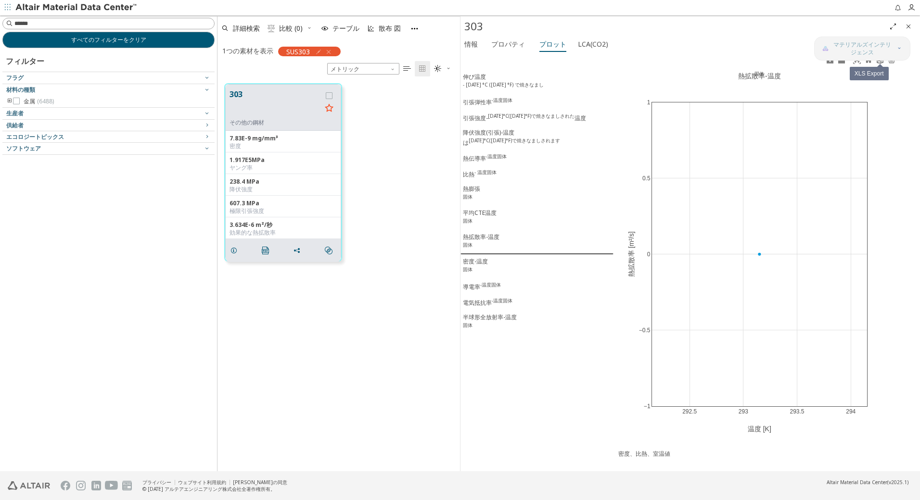
click at [881, 62] on icon at bounding box center [880, 59] width 6 height 7
click at [474, 270] on div "密度-温度 固体" at bounding box center [475, 266] width 25 height 18
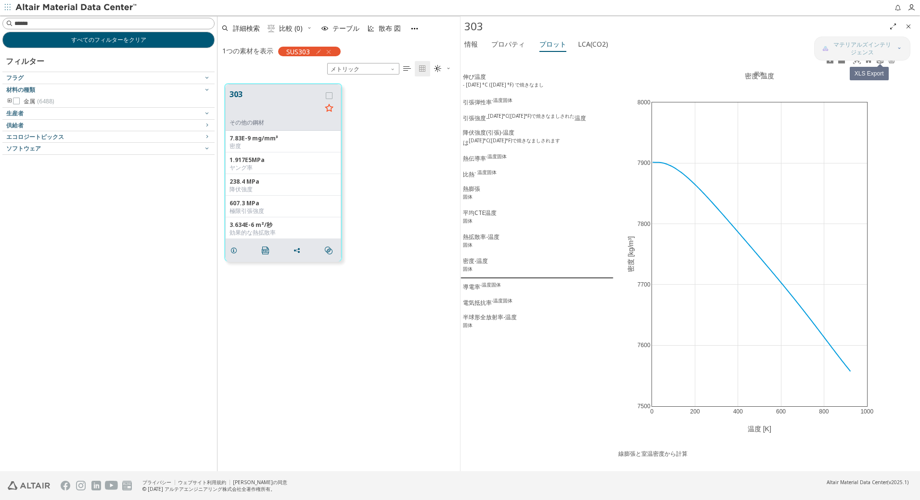
click at [879, 61] on icon at bounding box center [880, 60] width 8 height 8
click at [483, 292] on div "導電率 -温度固体" at bounding box center [482, 286] width 38 height 10
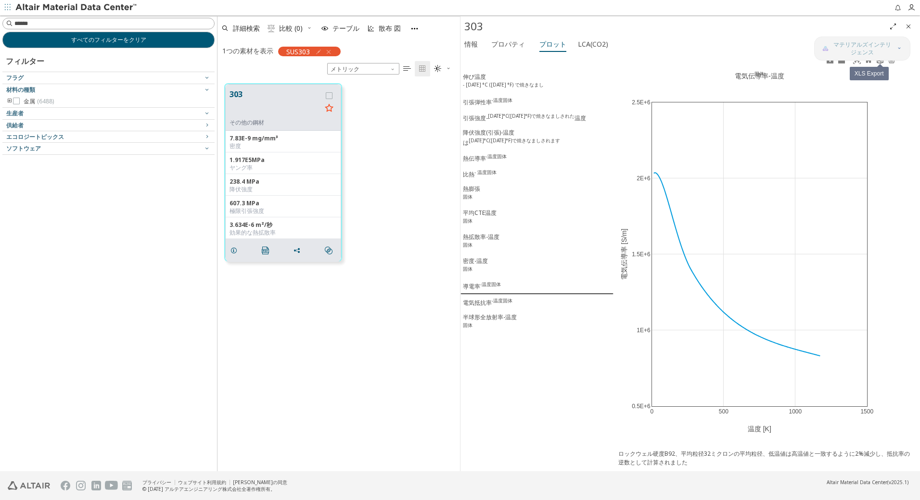
click at [880, 62] on icon at bounding box center [880, 60] width 8 height 8
click at [491, 307] on div "電気抵抗率 -温度固体" at bounding box center [488, 302] width 50 height 10
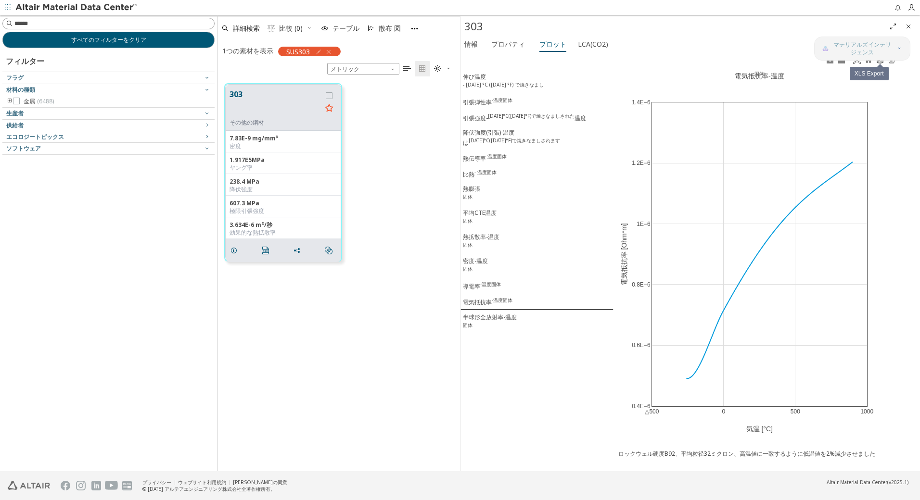
click at [880, 64] on link at bounding box center [880, 60] width 12 height 11
click at [496, 325] on div "半球形全放射率-温度 固体" at bounding box center [490, 322] width 54 height 18
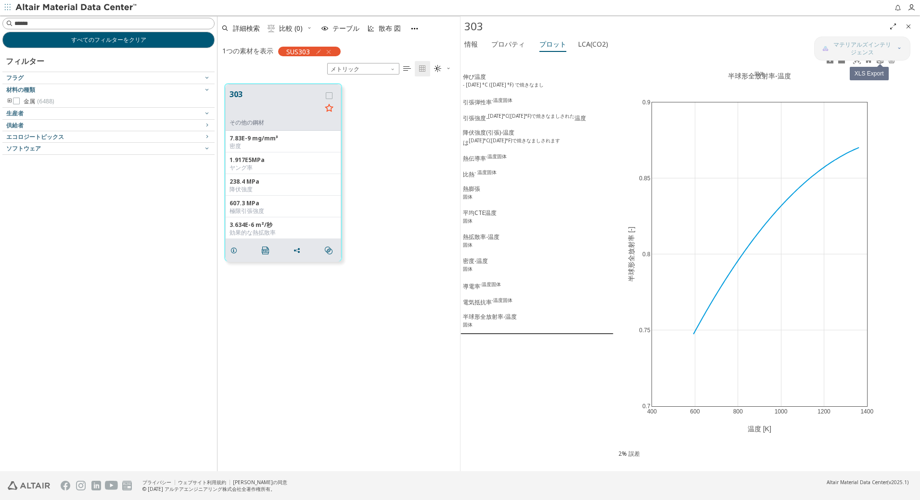
click at [879, 65] on link at bounding box center [880, 60] width 12 height 11
click at [539, 382] on div "伸び温度 - [DATE] °C ([DATE] °F) で焼きなまし 引張弾性率 -温度固体 引張強度- [DATE]°C([DATE]°F)で焼きなましさ…" at bounding box center [536, 262] width 153 height 417
click at [466, 38] on span "情報" at bounding box center [470, 44] width 13 height 15
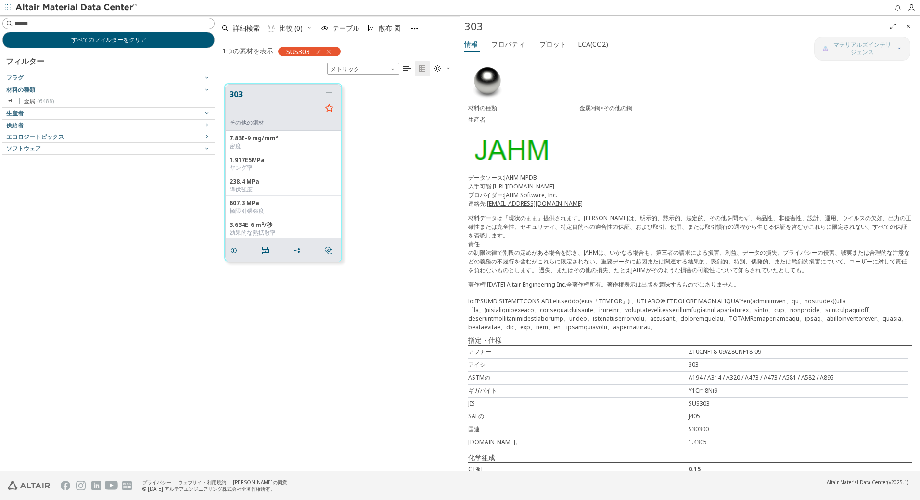
click at [805, 47] on div "マテリアルズインテリジェンス 情報 プロパティ プロット LCA(CO2) 材料の種類 金属>鋼>その他の鋼 生産者 データソース:JAHM MPDB 入手可…" at bounding box center [690, 254] width 460 height 435
click at [508, 46] on font "プロパティ" at bounding box center [508, 43] width 34 height 9
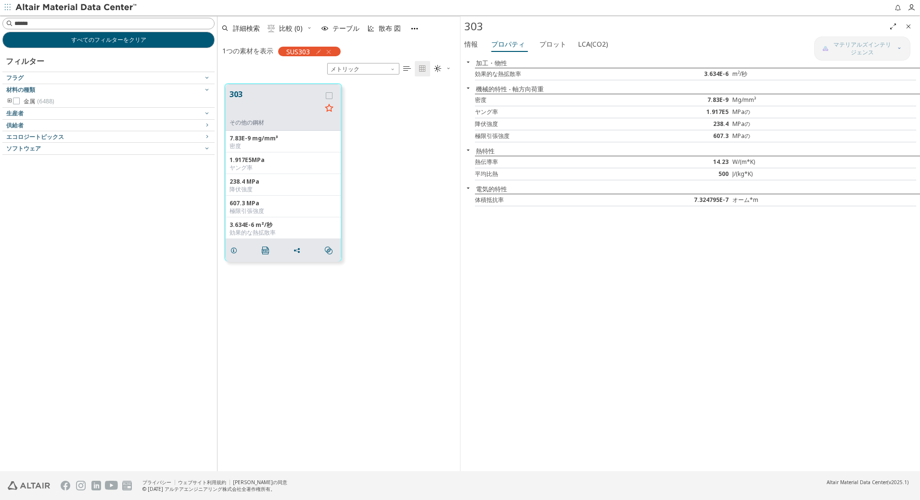
click at [914, 43] on div "情報 プロパティ プロット LCA(CO2) 加工・物性 効果的な熱拡散率 3.634E-6 m²/秒 機械的特性 - 軸方向荷重 密度 7.83E-9 Mg…" at bounding box center [690, 254] width 460 height 435
click at [803, 44] on div "情報 プロパティ プロット LCA(CO2)" at bounding box center [637, 46] width 354 height 18
drag, startPoint x: 846, startPoint y: 47, endPoint x: 646, endPoint y: 58, distance: 200.5
click at [673, 54] on div "情報 プロパティ プロット LCA(CO2)" at bounding box center [637, 46] width 354 height 18
click at [544, 45] on font "プロット" at bounding box center [552, 43] width 27 height 9
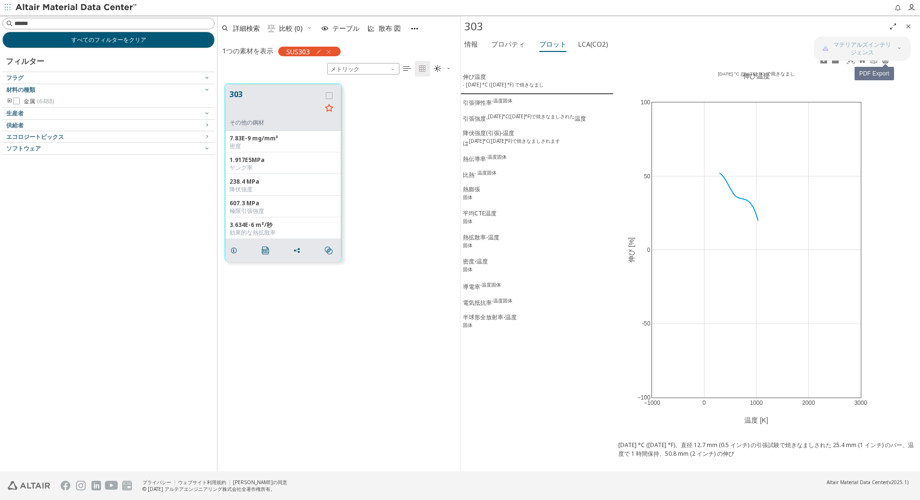
click at [885, 62] on icon at bounding box center [885, 60] width 6 height 6
click at [593, 71] on button "伸び温度 - [DATE] °C ([DATE] °F) で焼きなまし" at bounding box center [536, 82] width 153 height 25
click at [821, 63] on icon at bounding box center [823, 60] width 7 height 7
drag, startPoint x: 703, startPoint y: 137, endPoint x: 747, endPoint y: 190, distance: 69.0
drag, startPoint x: 690, startPoint y: 237, endPoint x: 803, endPoint y: 304, distance: 131.4
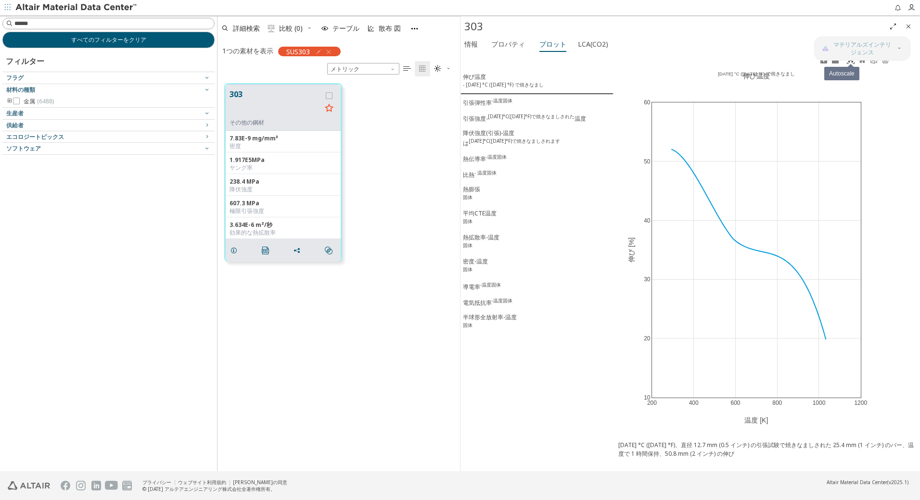
click at [849, 62] on icon at bounding box center [851, 60] width 8 height 8
click at [866, 62] on icon at bounding box center [862, 60] width 8 height 8
click at [664, 68] on div "200 400 600 800 [DATE] [DATE] 10 20 30 40 50 60 伸び温度 [DATE] °C ([DATE] °F) で焼きな…" at bounding box center [757, 245] width 286 height 382
click at [509, 49] on span "プロパティ" at bounding box center [508, 44] width 34 height 15
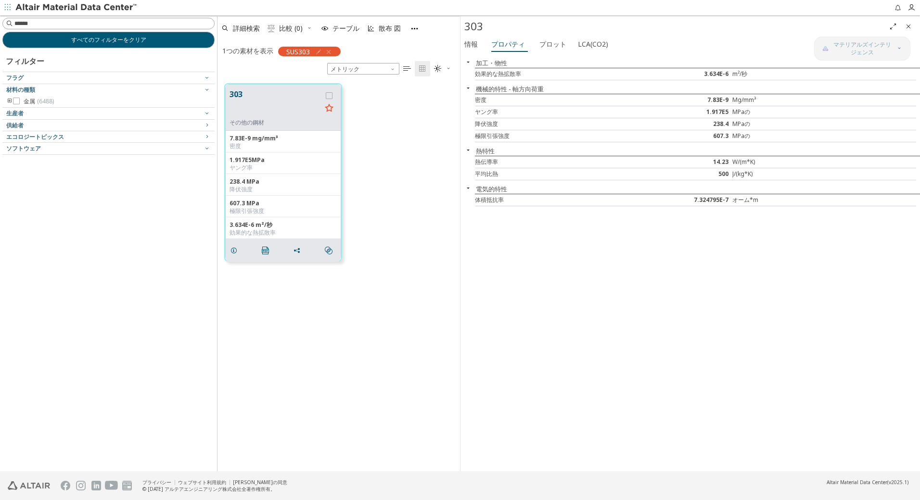
drag, startPoint x: 864, startPoint y: 0, endPoint x: 550, endPoint y: 271, distance: 414.5
click at [550, 271] on div "加工・物性 効果的な熱拡散率 3.634E-6 m²/秒 機械的特性 - 軸方向荷重 密度 7.83E-9 Mg/mm³ ヤング率 1.917E5 MPaの …" at bounding box center [690, 262] width 460 height 417
click at [805, 56] on div "マテリアルズインテリジェンス 情報 プロパティ プロット LCA(CO2) 加工・物性 効果的な熱拡散率 3.634E-6 m²/秒 機械的特性 - 軸方向荷…" at bounding box center [690, 254] width 460 height 435
click at [754, 47] on div "情報 プロパティ プロット LCA(CO2)" at bounding box center [637, 46] width 354 height 18
click at [806, 49] on div "情報 プロパティ プロット LCA(CO2)" at bounding box center [637, 46] width 354 height 18
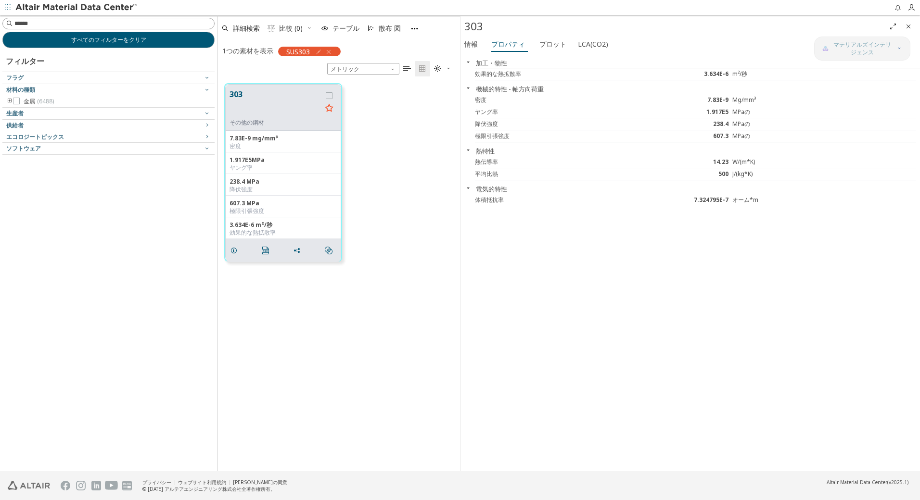
click at [753, 54] on div "加工・物性 効果的な熱拡散率 3.634E-6 m²/秒 機械的特性 - 軸方向荷重 密度 7.83E-9 Mg/mm³ ヤング率 1.917E5 MPaの …" at bounding box center [690, 262] width 460 height 417
click at [472, 46] on font "情報" at bounding box center [470, 43] width 13 height 9
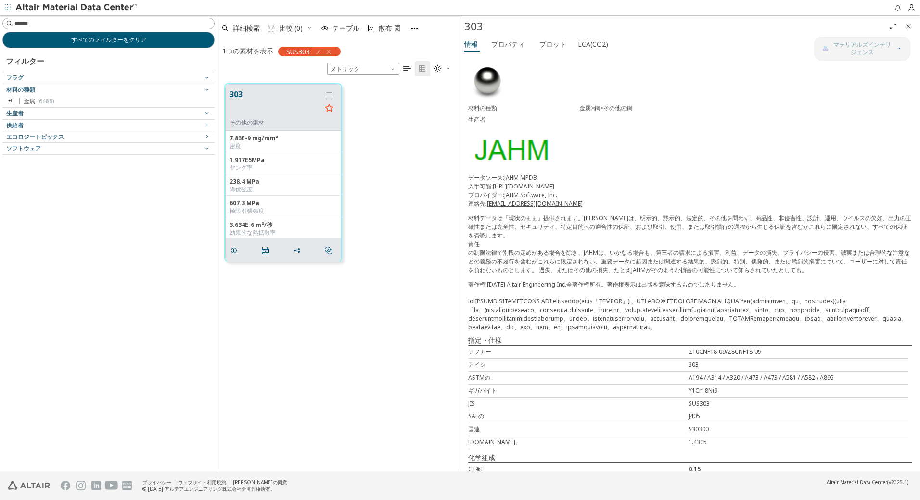
click at [900, 86] on div "材料の種類 金属>鋼>その他の鋼 生産者 データソース:JAHM MPDB 入手可能: [URL][DOMAIN_NAME] プロバイダー:JAHM Soft…" at bounding box center [690, 294] width 460 height 480
click at [837, 90] on div "材料の種類 金属>鋼>その他の鋼 生産者 データソース:JAHM MPDB 入手可能: [URL][DOMAIN_NAME] プロバイダー:JAHM Soft…" at bounding box center [690, 294] width 460 height 480
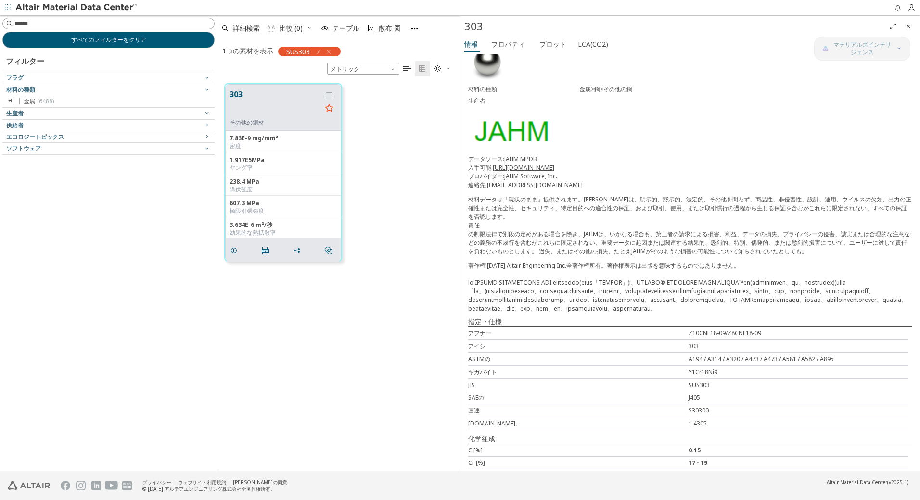
scroll to position [80, 0]
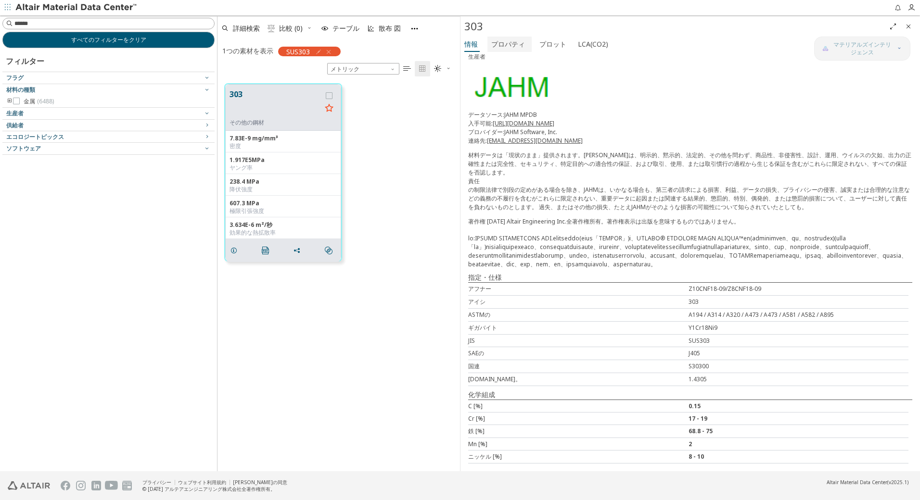
click at [509, 47] on font "プロパティ" at bounding box center [508, 43] width 34 height 9
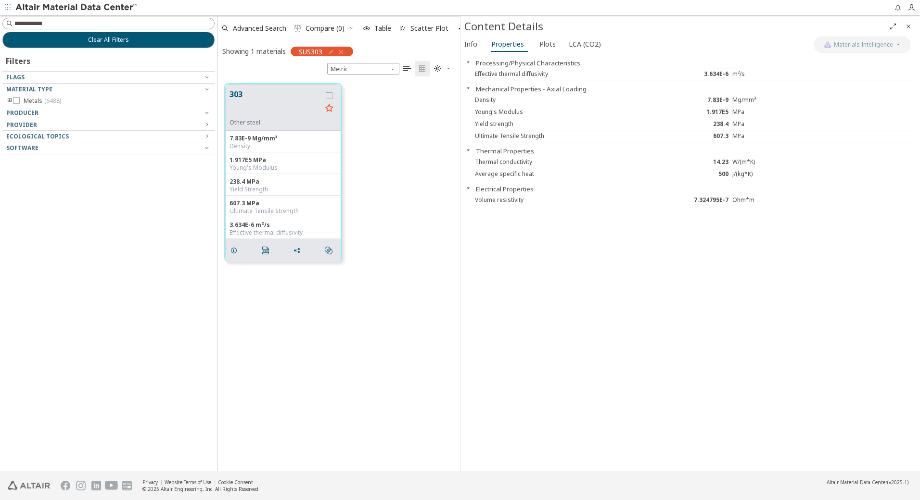
click at [890, 53] on div "Info Properties Plots LCA (CO2) Processing/Physical Characteristics Effective t…" at bounding box center [690, 254] width 460 height 435
click at [912, 41] on div "Info Properties Plots LCA (CO2) Processing/Physical Characteristics Effective t…" at bounding box center [690, 254] width 460 height 435
click at [549, 46] on font "Plots" at bounding box center [547, 43] width 16 height 9
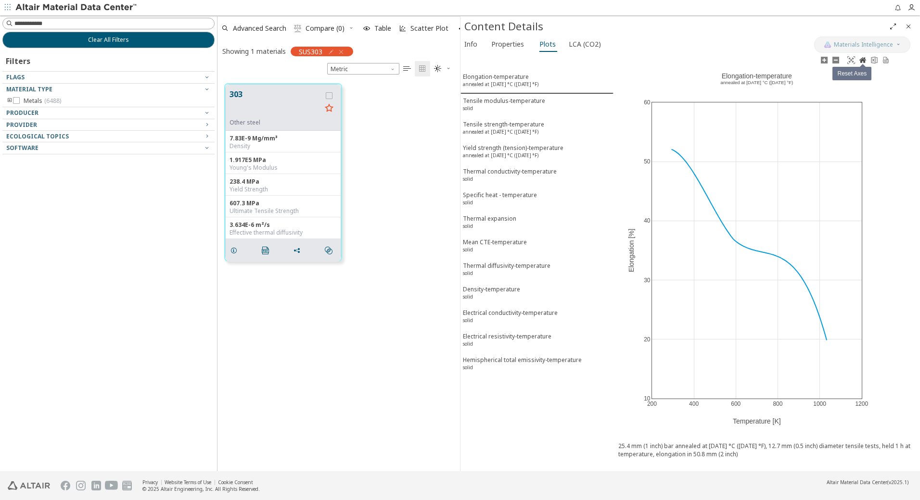
click at [865, 60] on icon at bounding box center [862, 59] width 7 height 5
click at [500, 80] on div "Elongation-temperature annealed at [DATE] °C ([DATE] °F)" at bounding box center [501, 82] width 76 height 18
click at [525, 359] on div "Hemispherical total emissivity-temperature solid" at bounding box center [522, 365] width 119 height 18
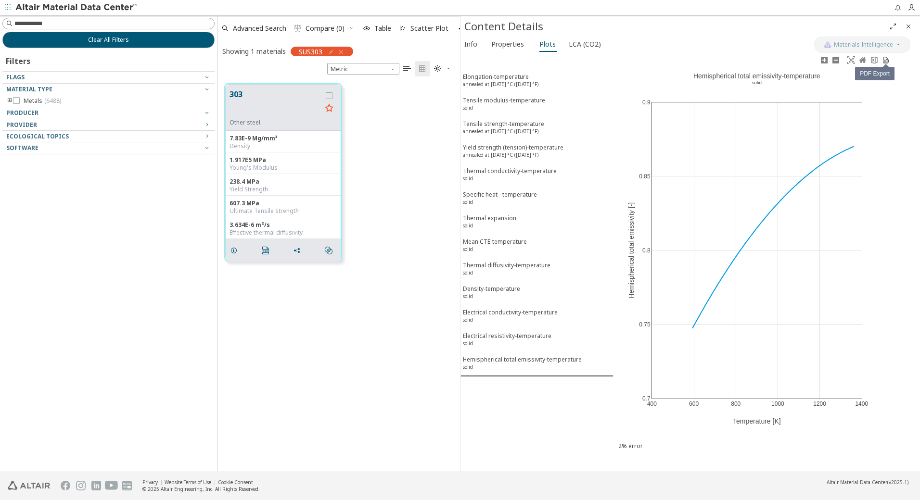
click at [885, 59] on icon at bounding box center [886, 60] width 8 height 8
click at [571, 41] on font "LCA (CO2)" at bounding box center [585, 43] width 32 height 9
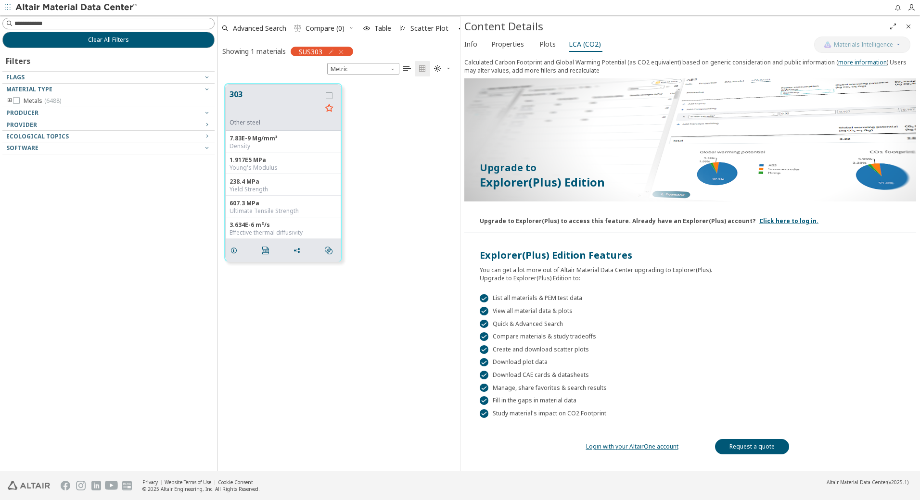
click at [530, 44] on div "Info Properties Plots LCA (CO2)" at bounding box center [637, 46] width 354 height 18
click at [512, 45] on font "Properties" at bounding box center [507, 43] width 33 height 9
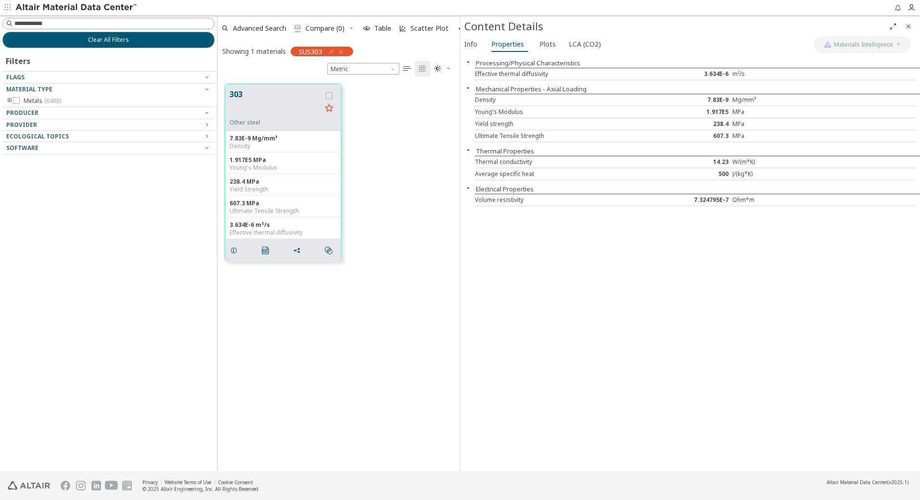
click at [899, 54] on div "Processing/Physical Characteristics Effective thermal diffusivity 3.634E-6 m²/s…" at bounding box center [690, 262] width 460 height 417
click at [470, 47] on font "Info" at bounding box center [470, 43] width 13 height 9
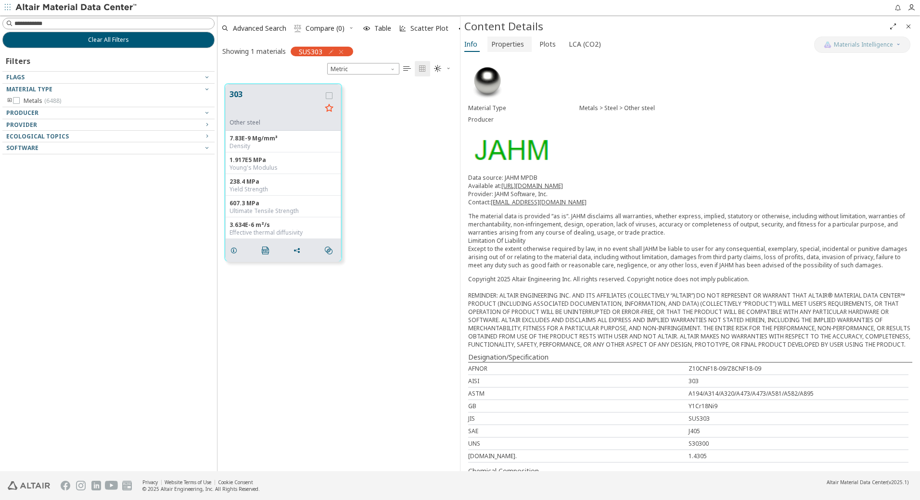
click at [505, 42] on font "Properties" at bounding box center [507, 43] width 33 height 9
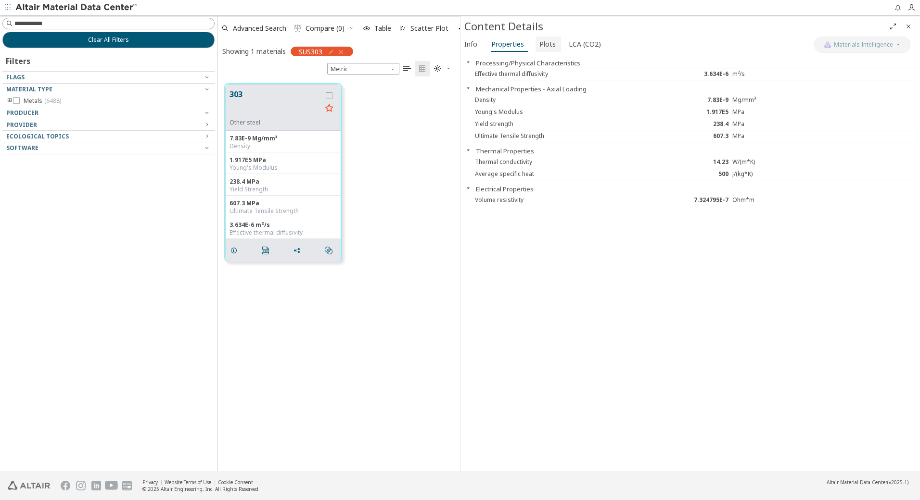
click at [546, 44] on font "Plots" at bounding box center [547, 43] width 16 height 9
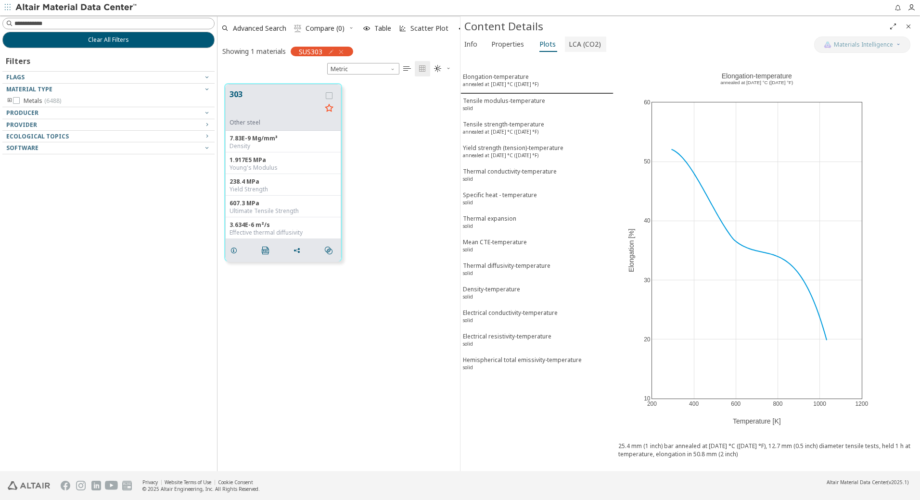
click at [572, 45] on font "LCA (CO2)" at bounding box center [585, 43] width 32 height 9
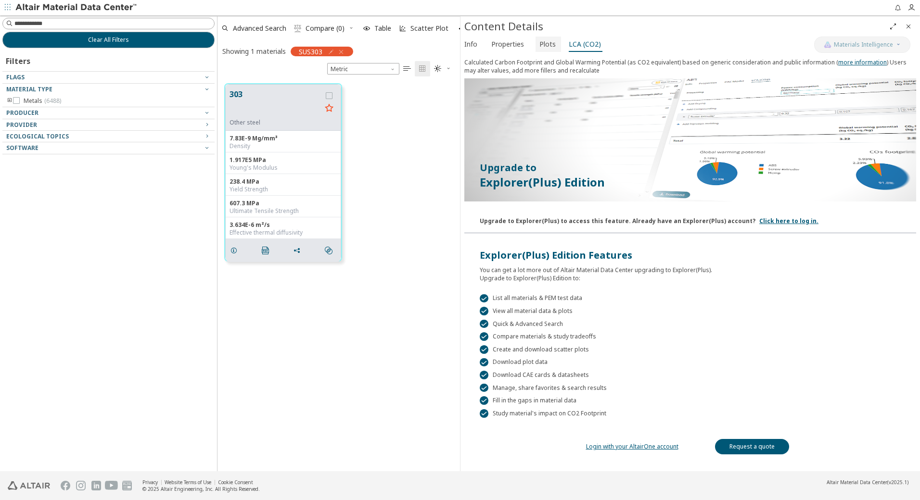
click at [539, 43] on font "Plots" at bounding box center [547, 43] width 16 height 9
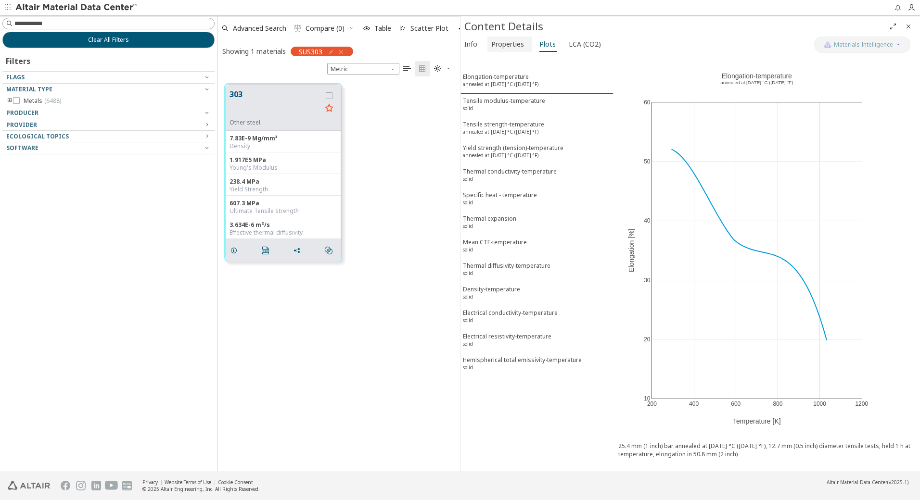
click at [503, 43] on font "Properties" at bounding box center [507, 43] width 33 height 9
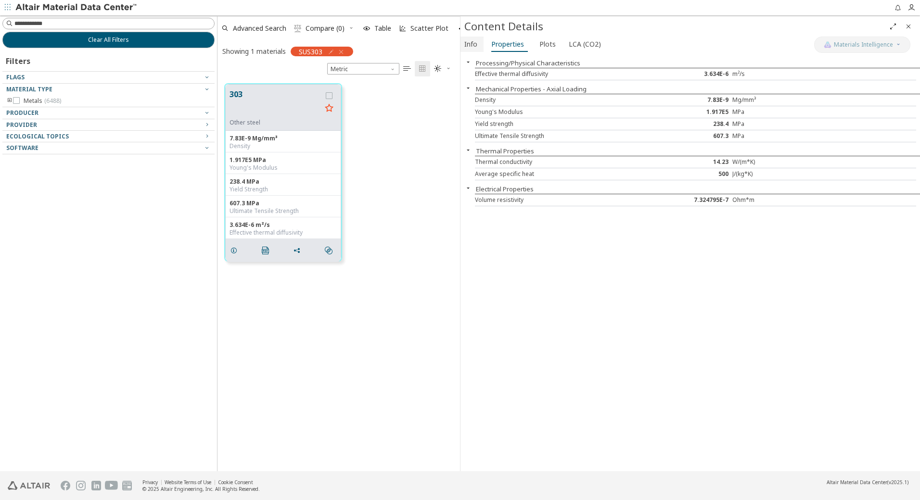
click at [466, 45] on font "Info" at bounding box center [470, 43] width 13 height 9
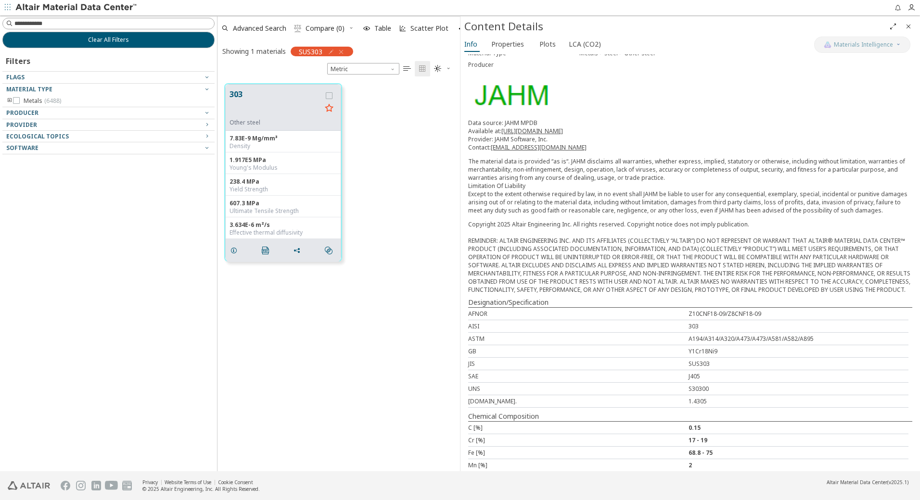
scroll to position [0, 0]
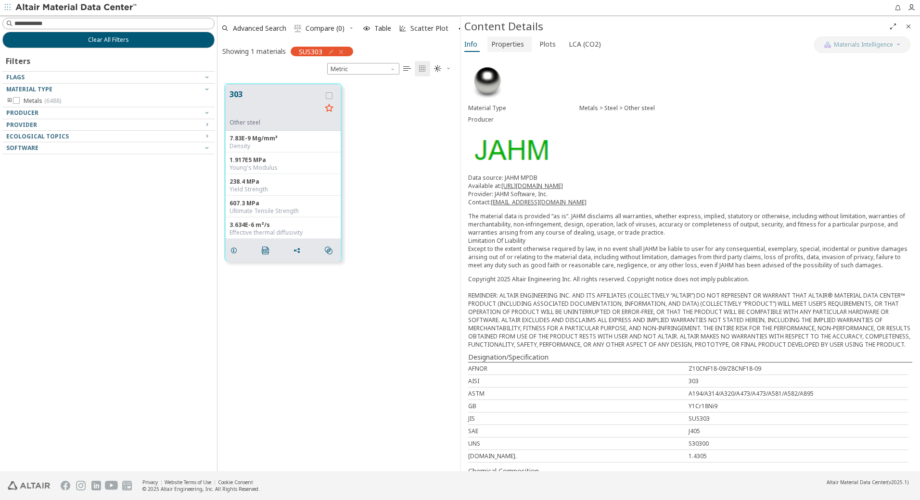
click at [516, 48] on span "Properties" at bounding box center [507, 44] width 33 height 15
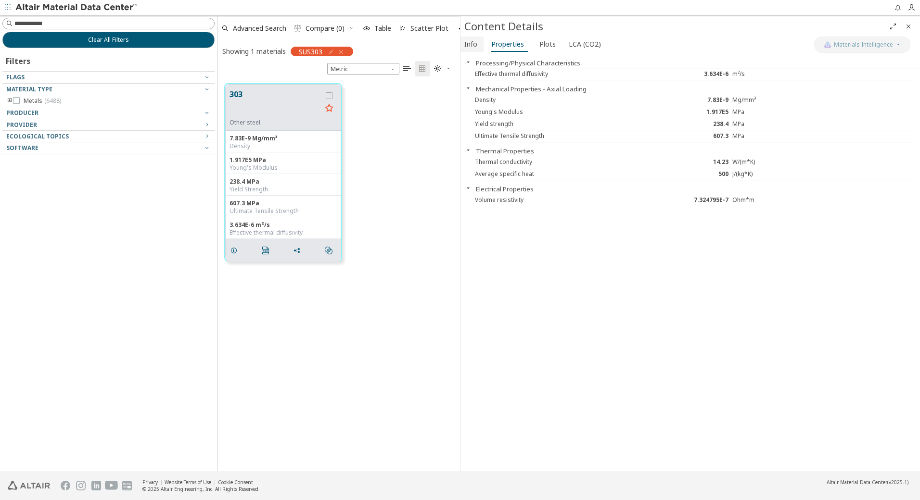
click at [476, 49] on span "Info" at bounding box center [470, 44] width 13 height 15
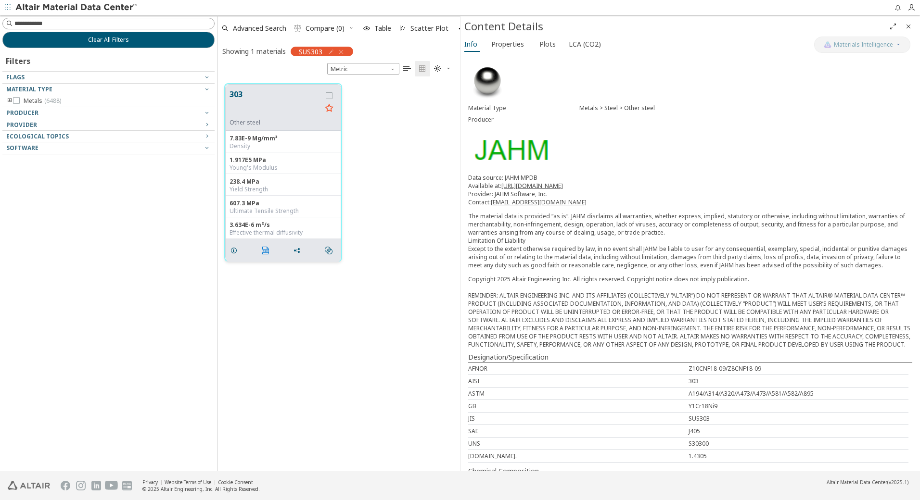
click at [262, 247] on icon "" at bounding box center [266, 251] width 8 height 8
